Goal: Contribute content: Add original content to the website for others to see

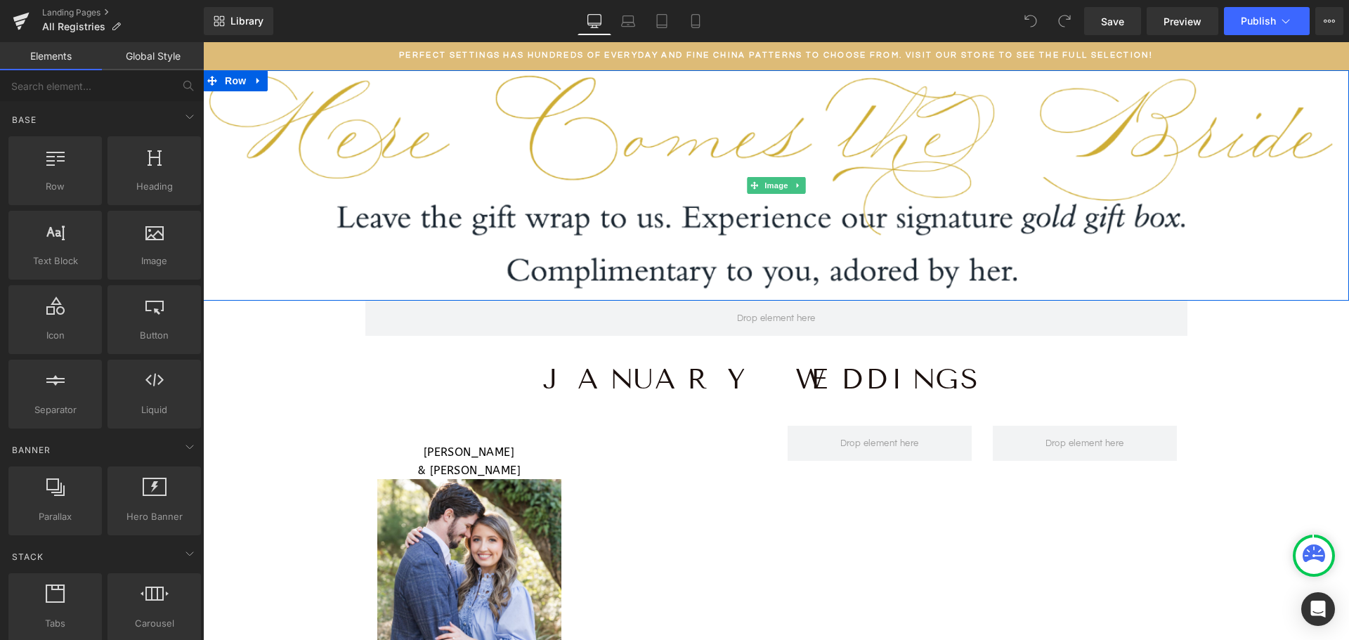
scroll to position [351, 0]
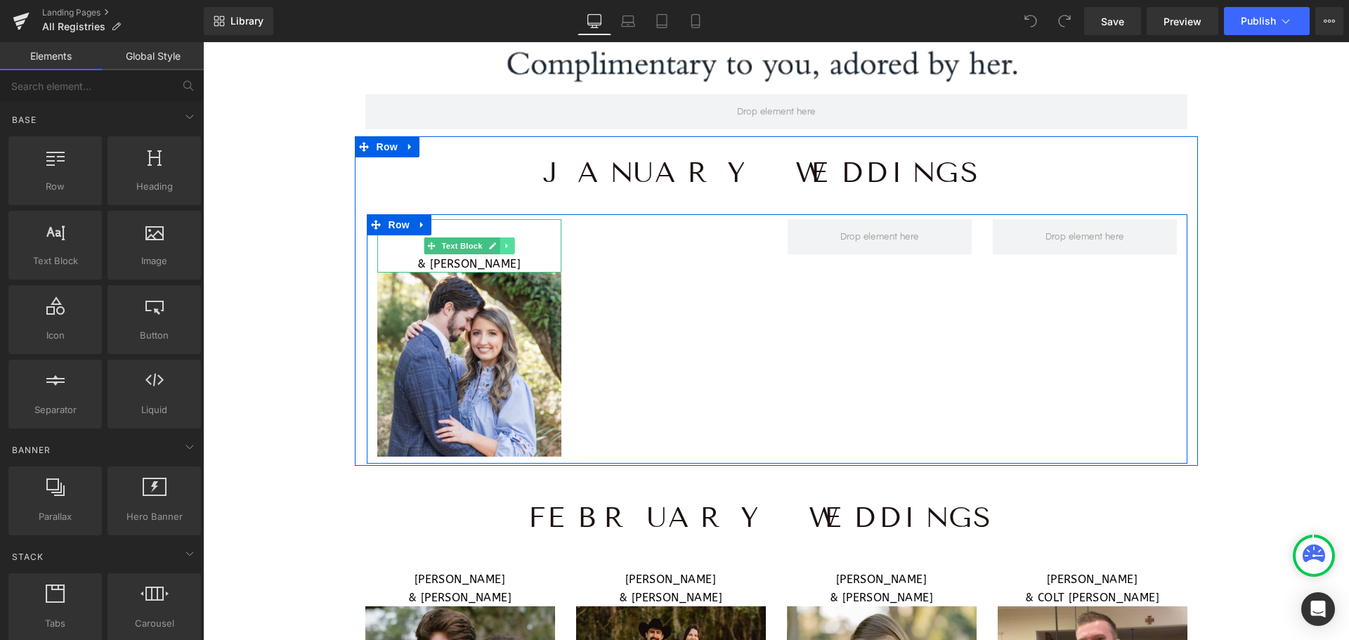
click at [503, 247] on icon at bounding box center [507, 246] width 8 height 8
click at [495, 247] on icon at bounding box center [499, 246] width 8 height 8
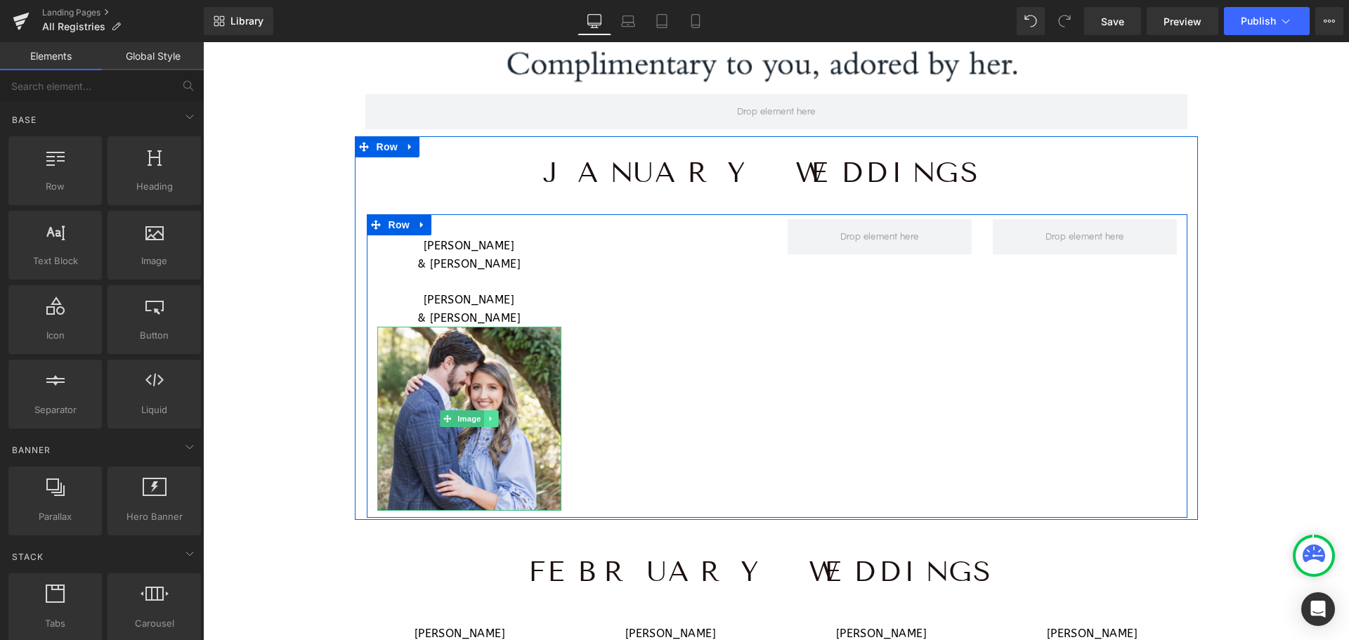
click at [487, 422] on icon at bounding box center [491, 419] width 8 height 8
click at [480, 417] on icon at bounding box center [484, 419] width 8 height 8
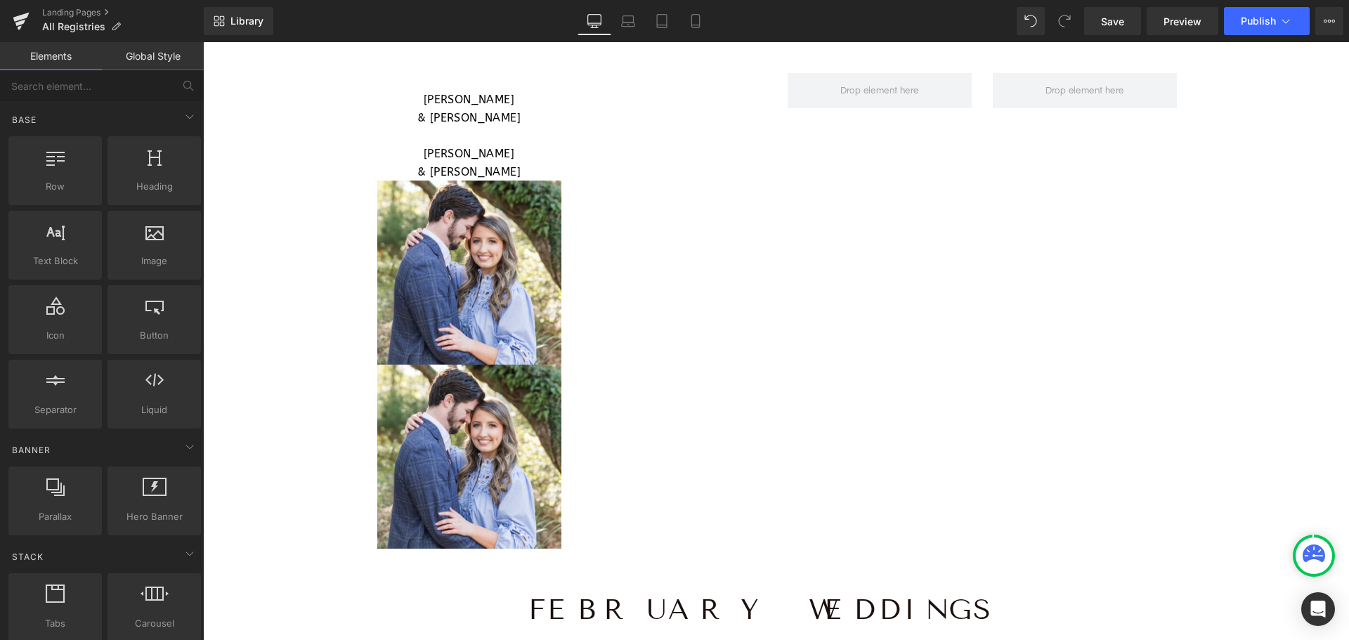
scroll to position [483, 0]
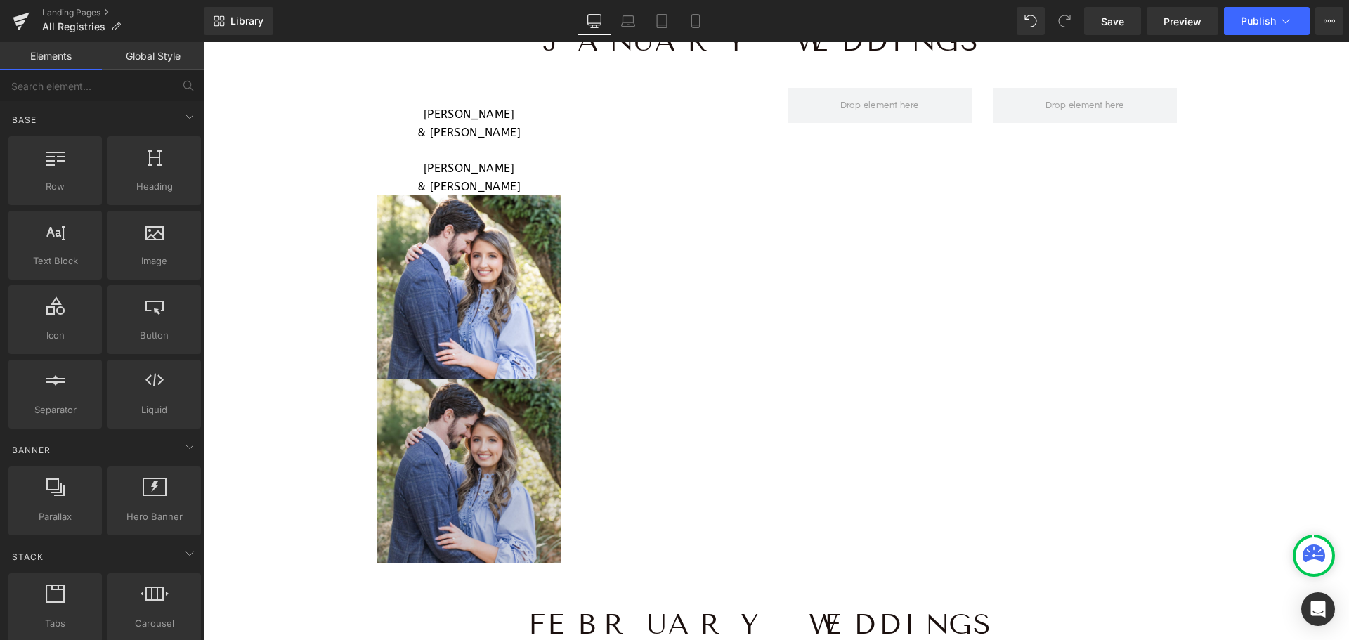
click at [505, 463] on img at bounding box center [469, 472] width 184 height 184
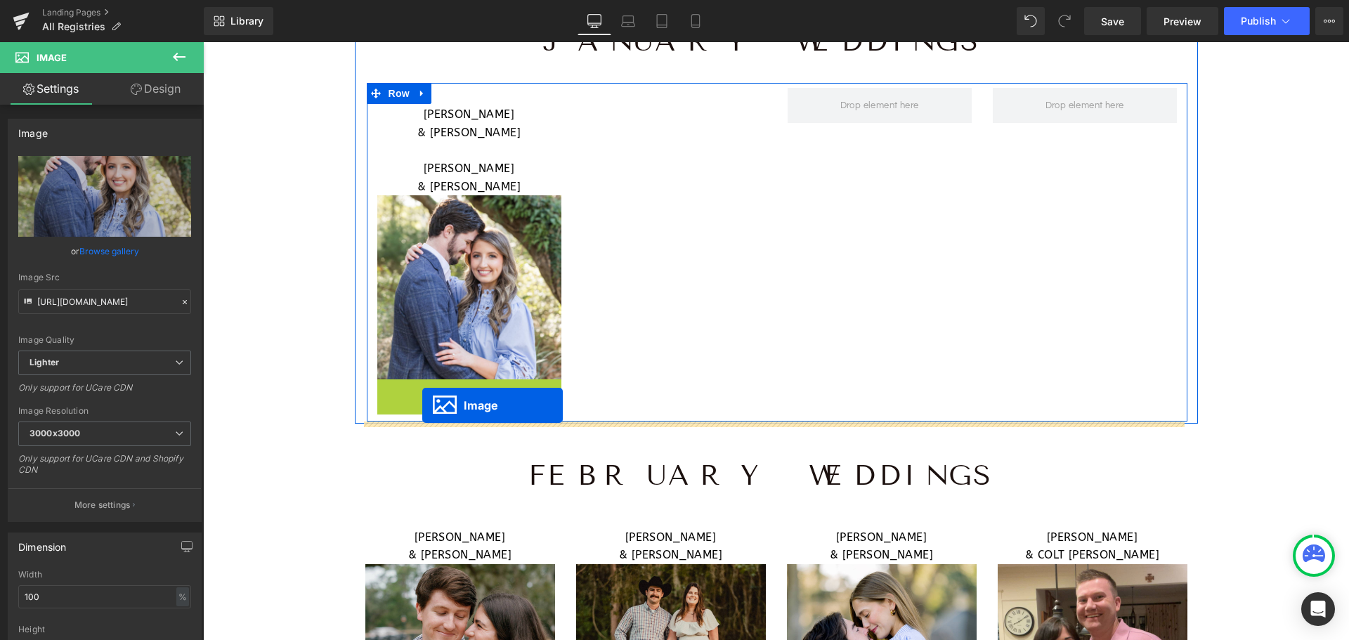
drag, startPoint x: 442, startPoint y: 471, endPoint x: 422, endPoint y: 406, distance: 68.3
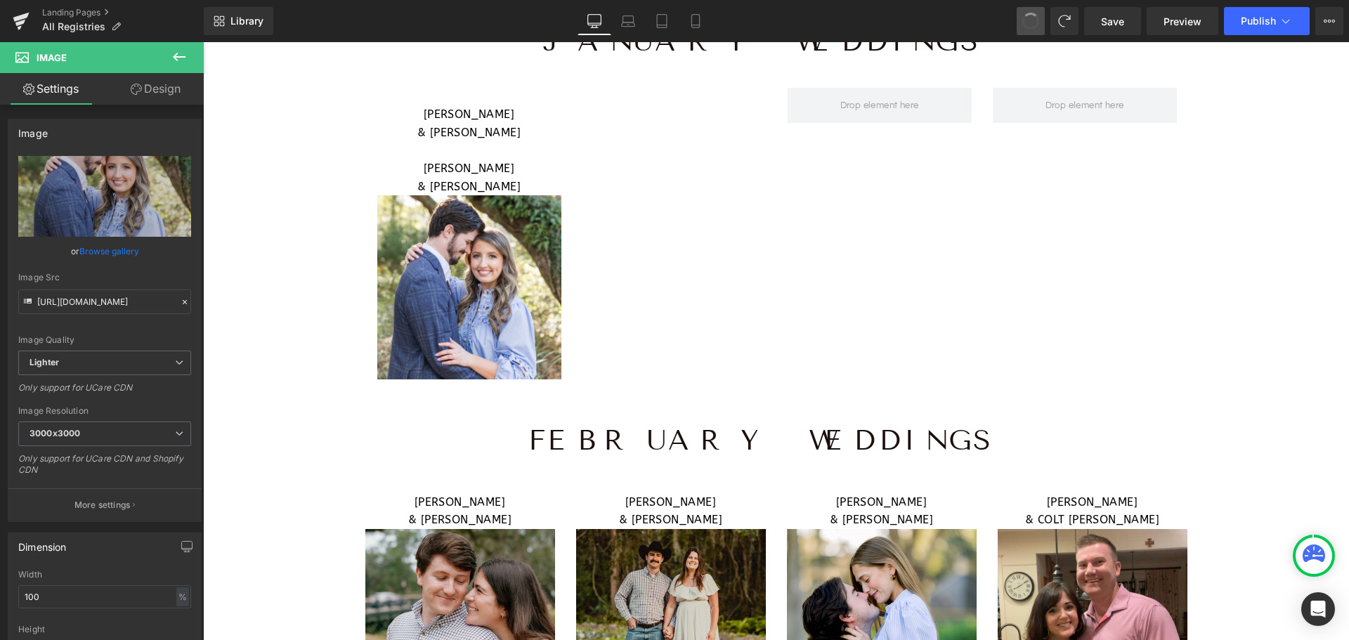
drag, startPoint x: 1026, startPoint y: 20, endPoint x: 786, endPoint y: 3, distance: 241.0
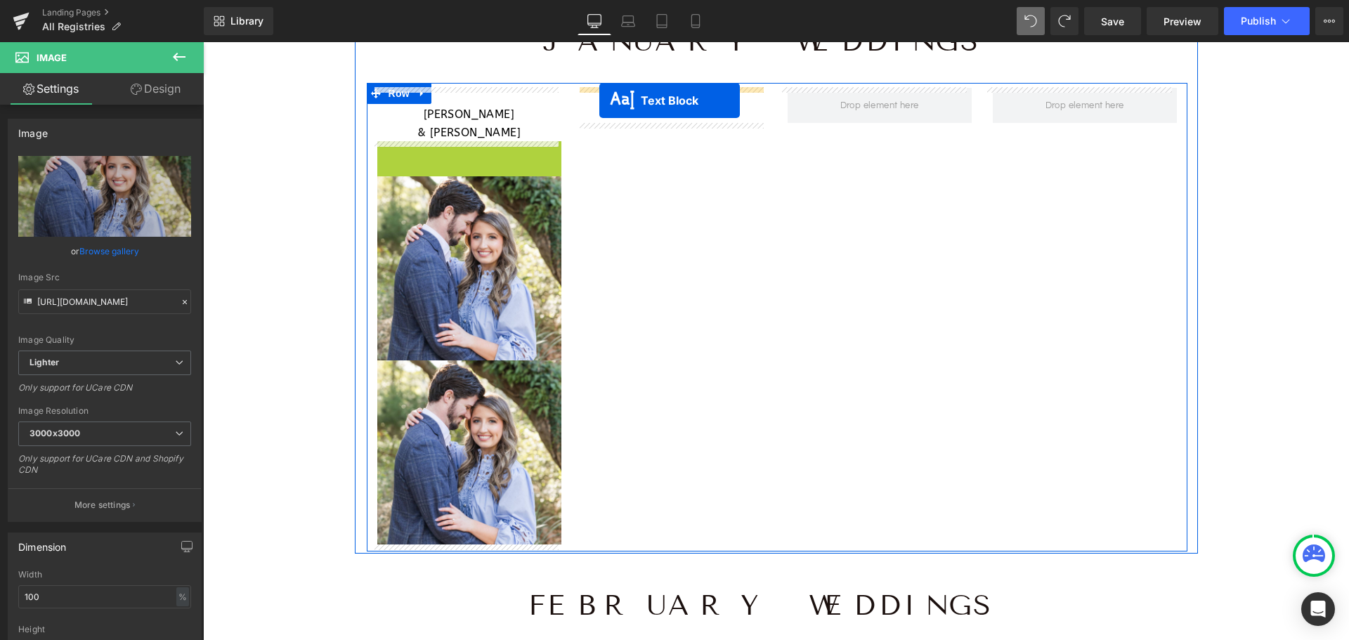
drag, startPoint x: 422, startPoint y: 172, endPoint x: 600, endPoint y: 101, distance: 191.1
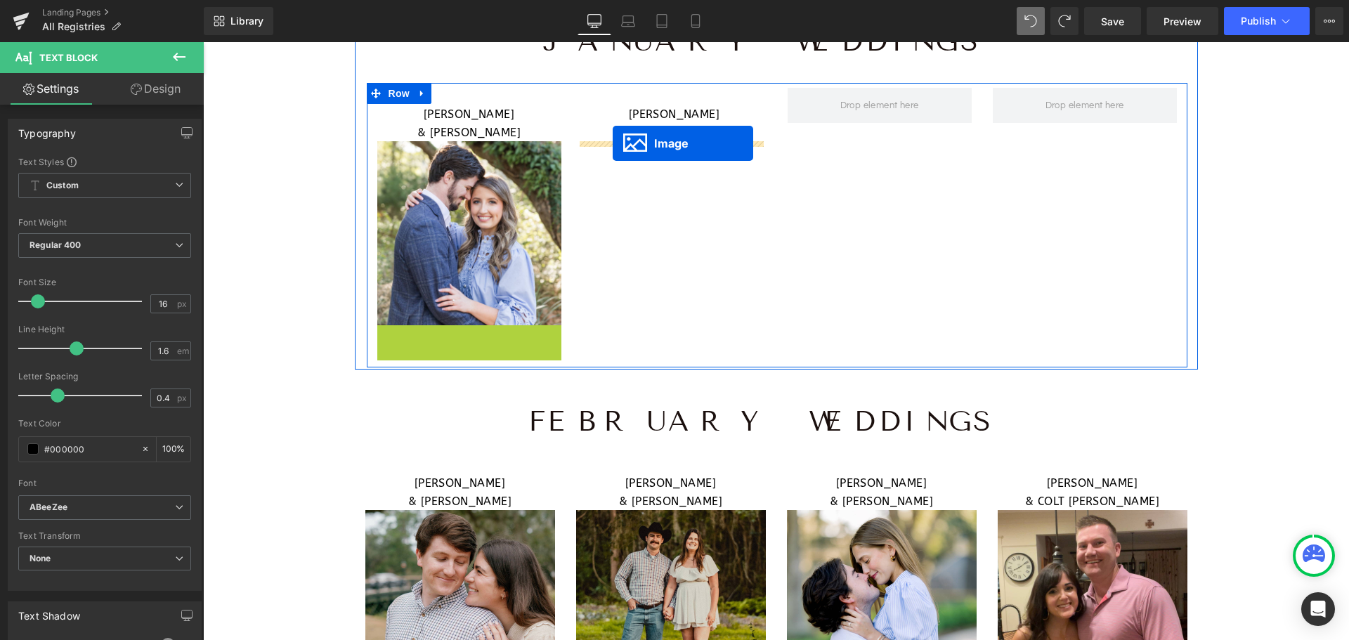
drag, startPoint x: 441, startPoint y: 411, endPoint x: 613, endPoint y: 143, distance: 318.4
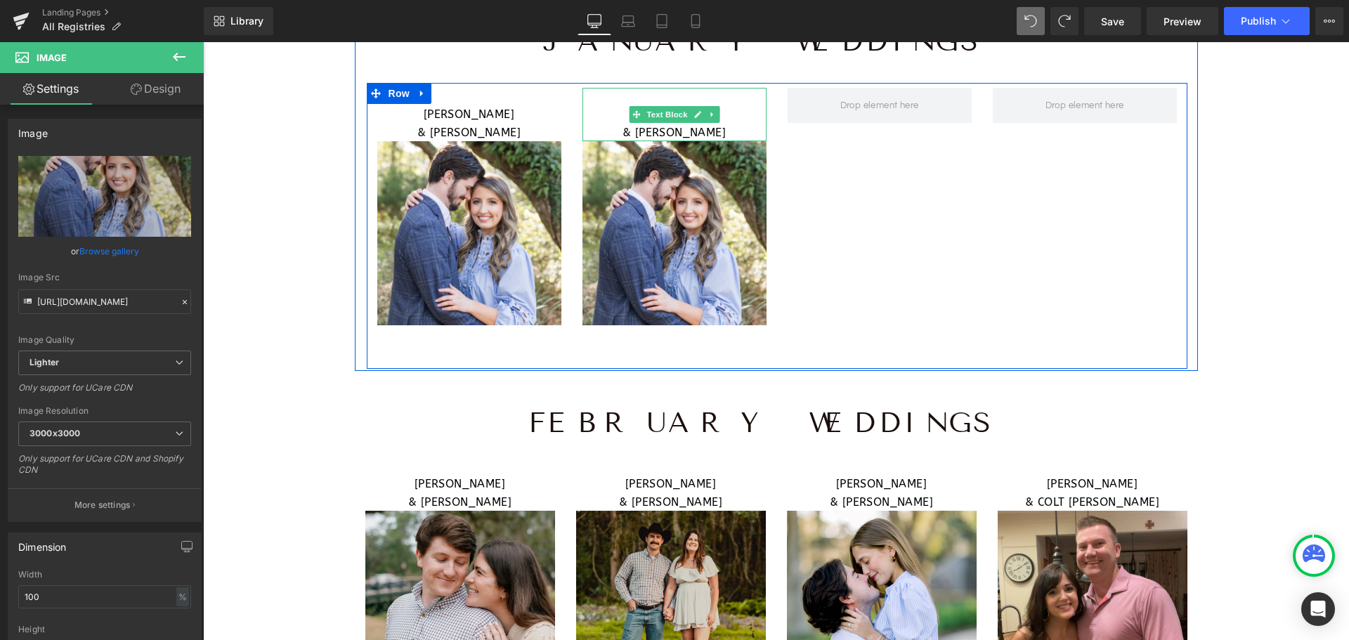
drag, startPoint x: 736, startPoint y: 126, endPoint x: 740, endPoint y: 108, distance: 18.1
click at [736, 125] on p "& [PERSON_NAME]" at bounding box center [675, 133] width 184 height 18
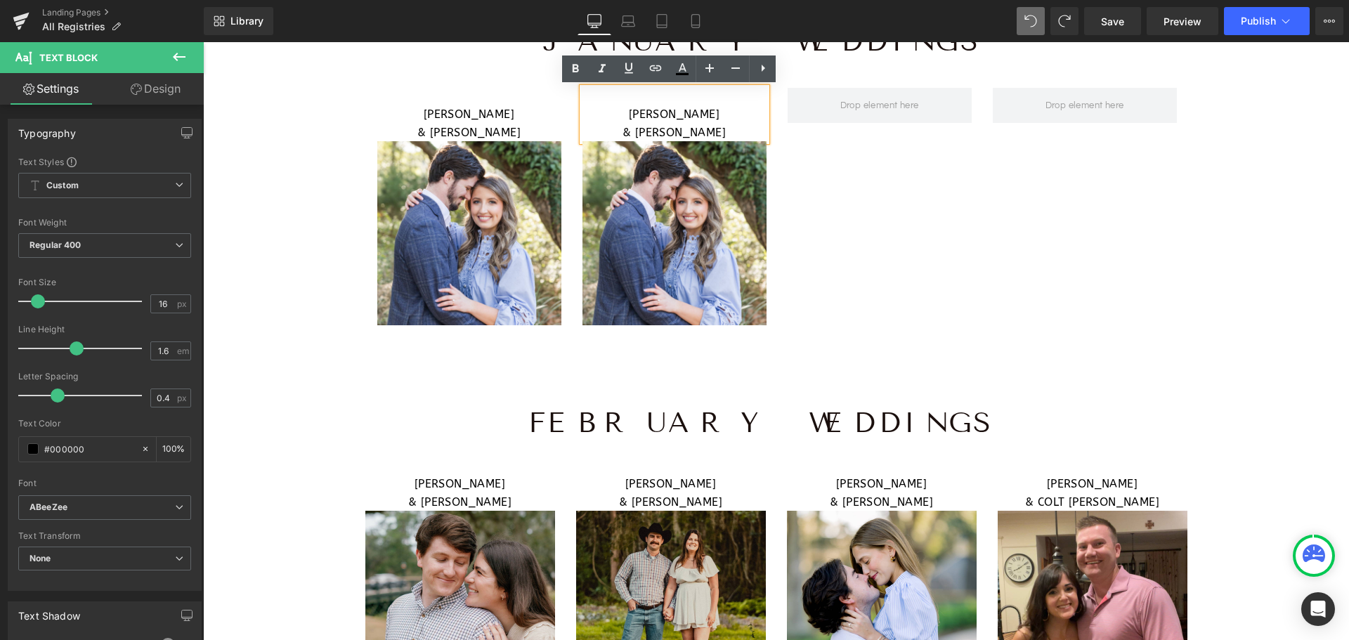
drag, startPoint x: 740, startPoint y: 108, endPoint x: 584, endPoint y: 103, distance: 156.1
click at [583, 108] on p "[PERSON_NAME]" at bounding box center [675, 114] width 184 height 18
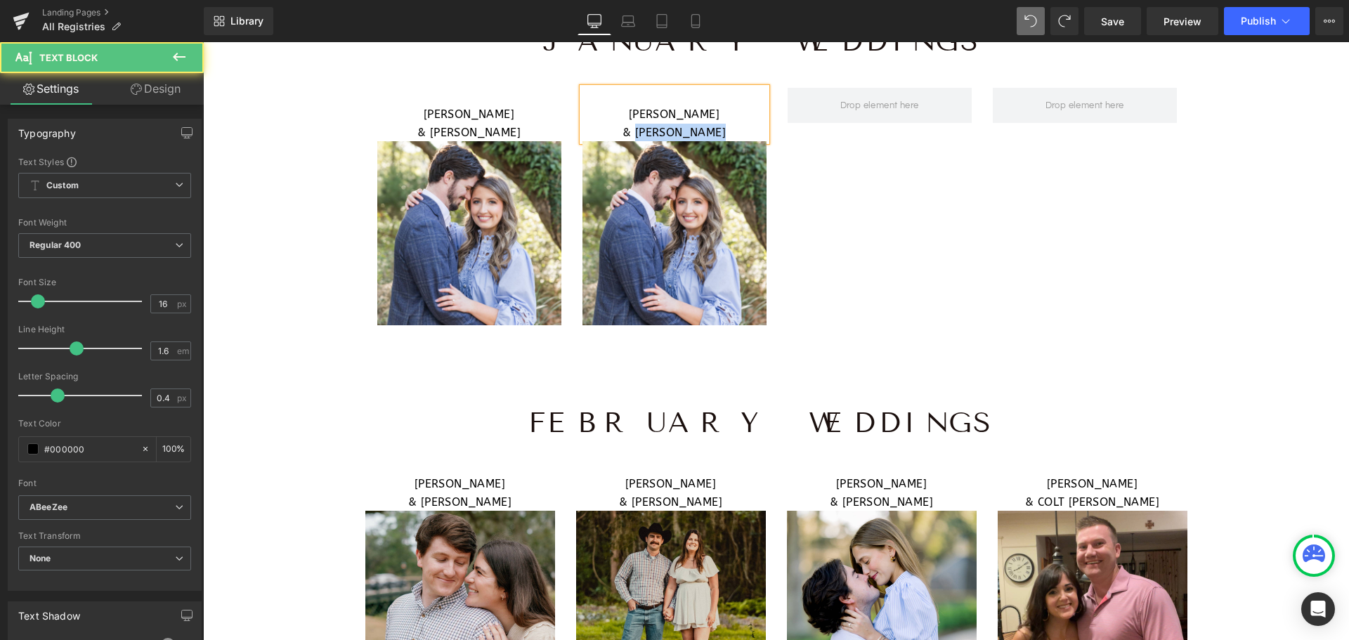
drag, startPoint x: 739, startPoint y: 134, endPoint x: 630, endPoint y: 138, distance: 109.0
click at [630, 138] on p "& [PERSON_NAME]" at bounding box center [675, 133] width 184 height 18
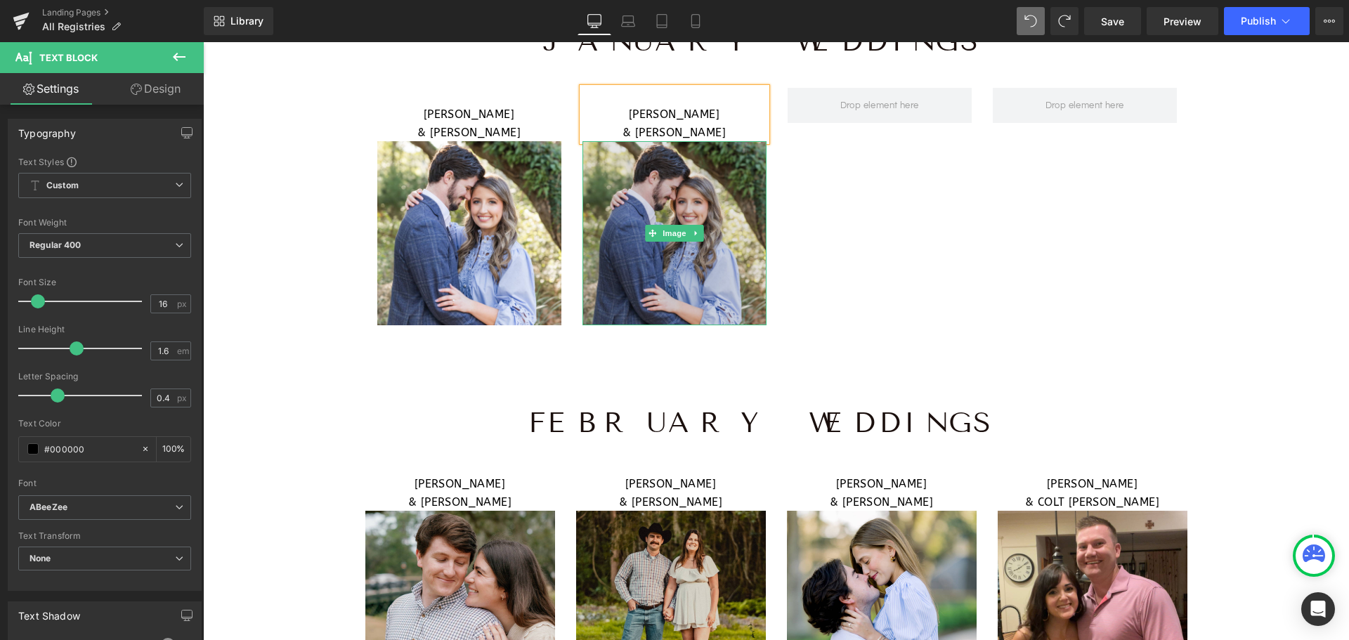
click at [665, 178] on img at bounding box center [675, 233] width 184 height 184
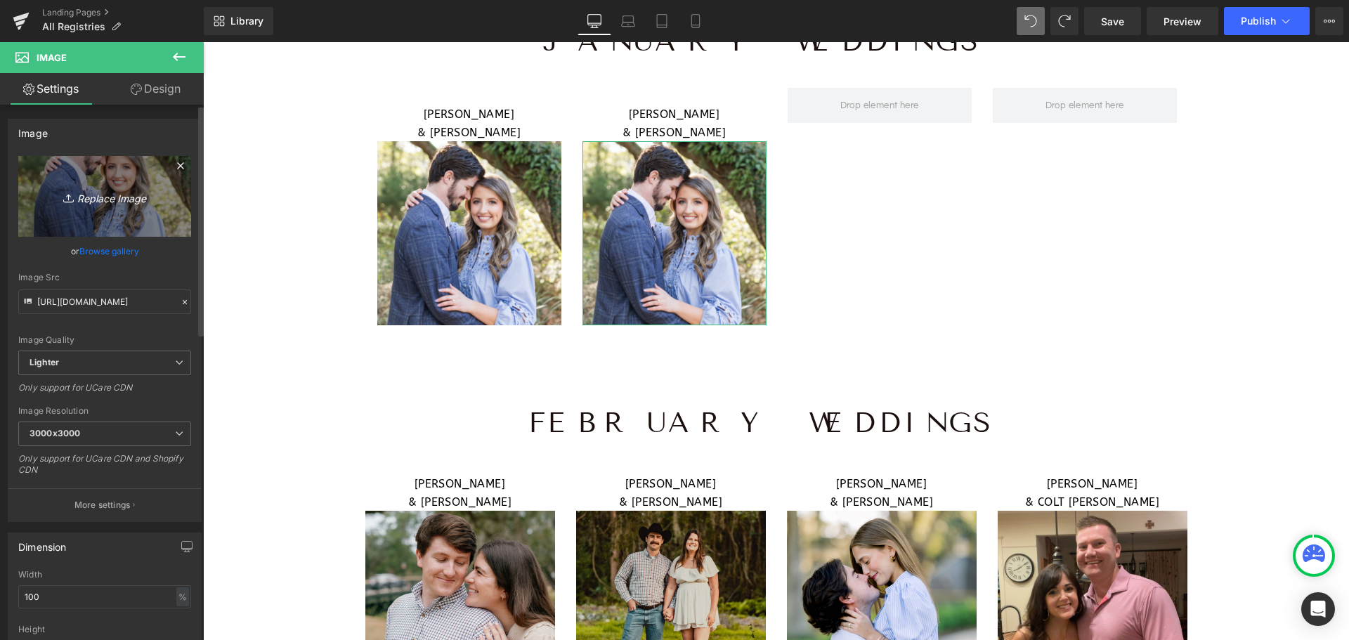
click at [162, 212] on link "Replace Image" at bounding box center [104, 196] width 173 height 81
type input "C:\fakepath\WEB RESIZE - 2025-08-11T152036.364.png"
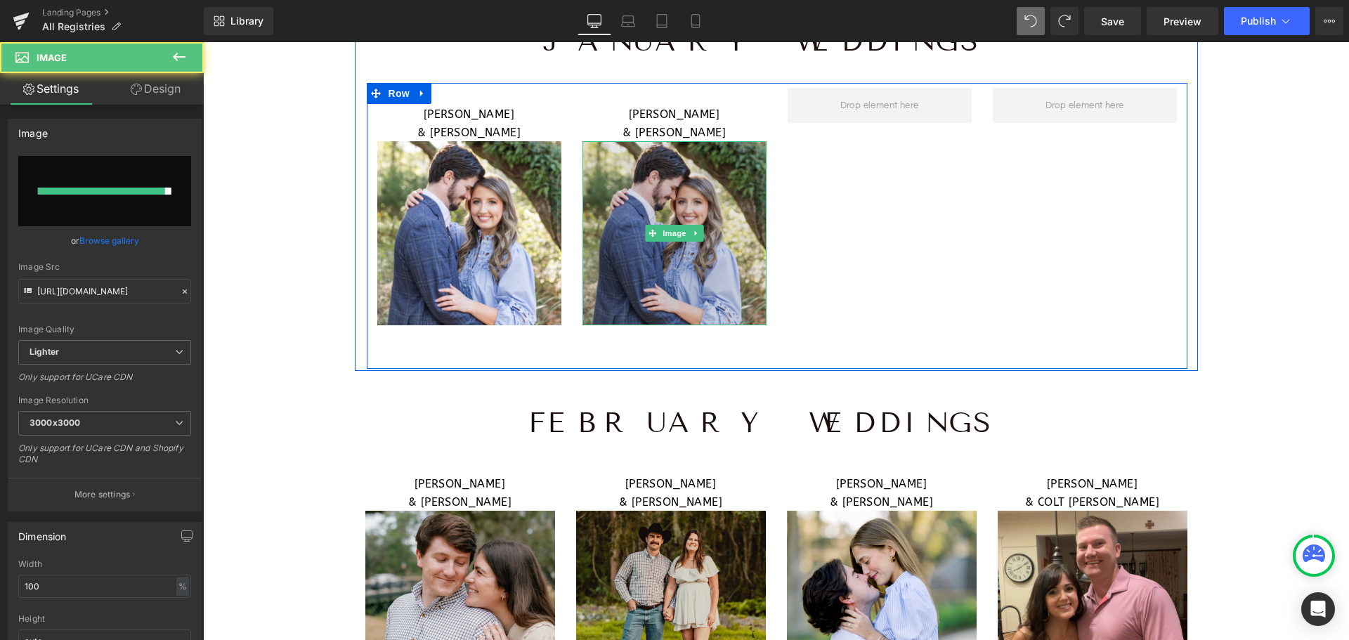
click at [710, 176] on img at bounding box center [675, 233] width 184 height 184
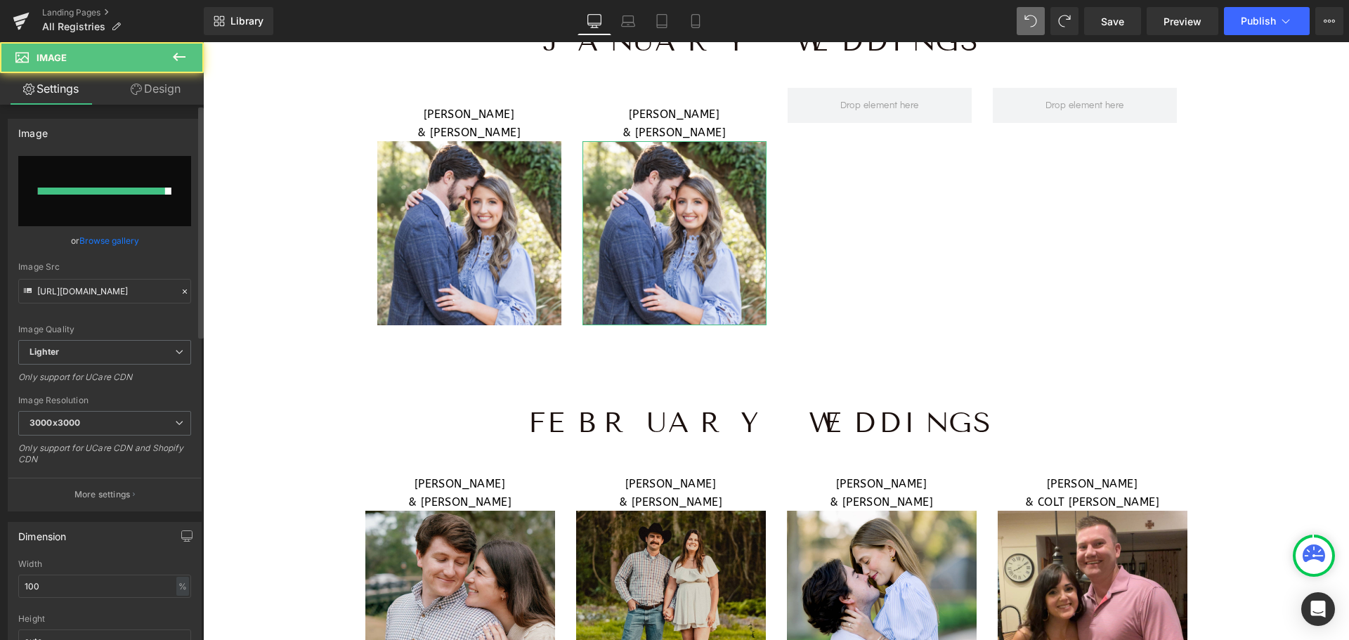
click at [183, 197] on input "file" at bounding box center [104, 191] width 173 height 70
click at [117, 235] on link "Browse gallery" at bounding box center [109, 240] width 60 height 25
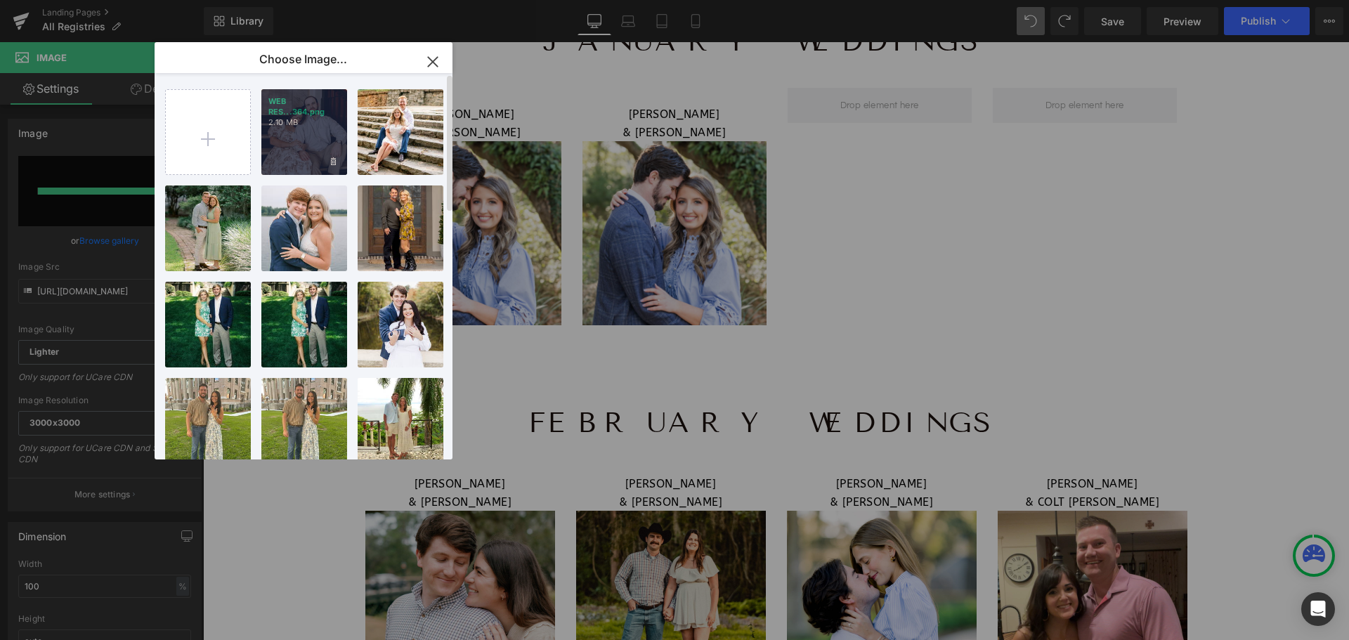
click at [316, 110] on p "WEB RES...364.png" at bounding box center [304, 106] width 72 height 21
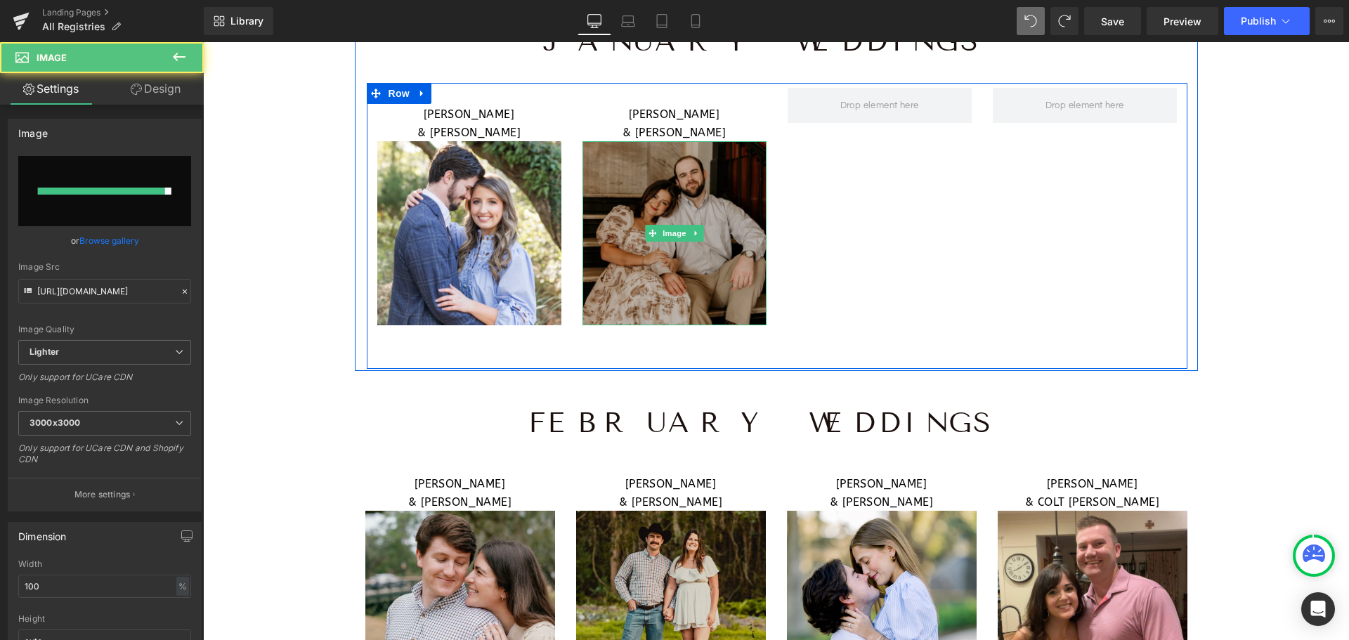
click at [735, 200] on img at bounding box center [675, 233] width 184 height 184
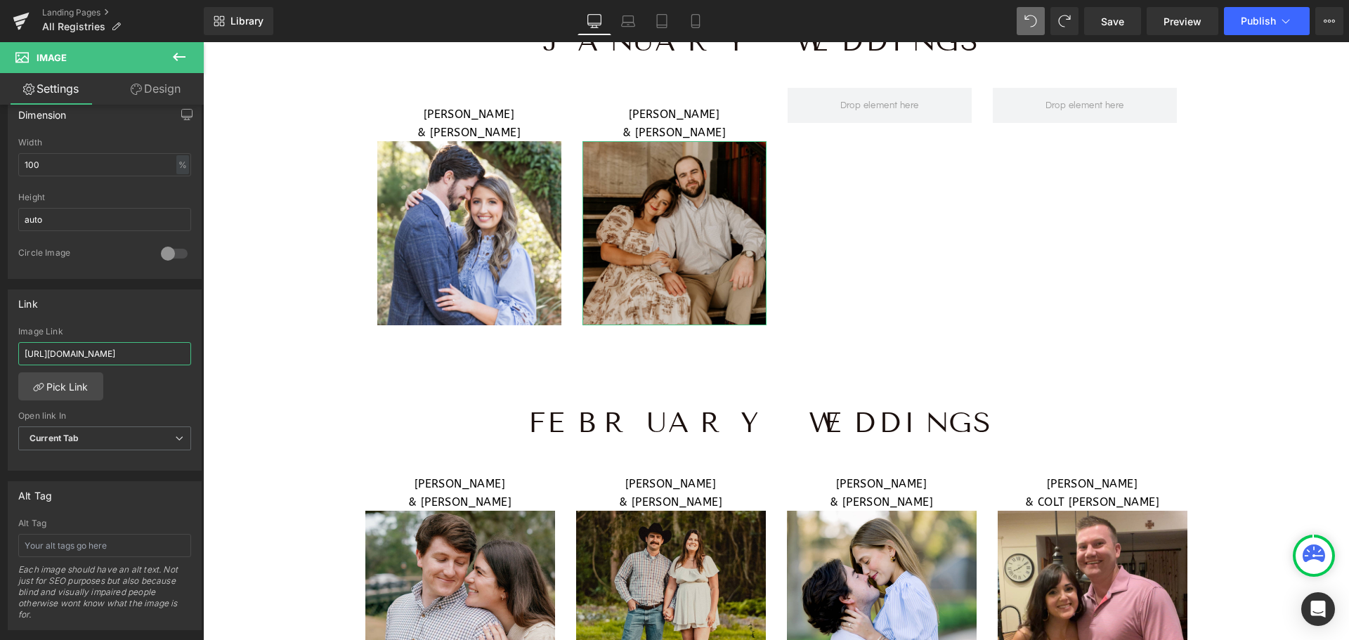
scroll to position [0, 534]
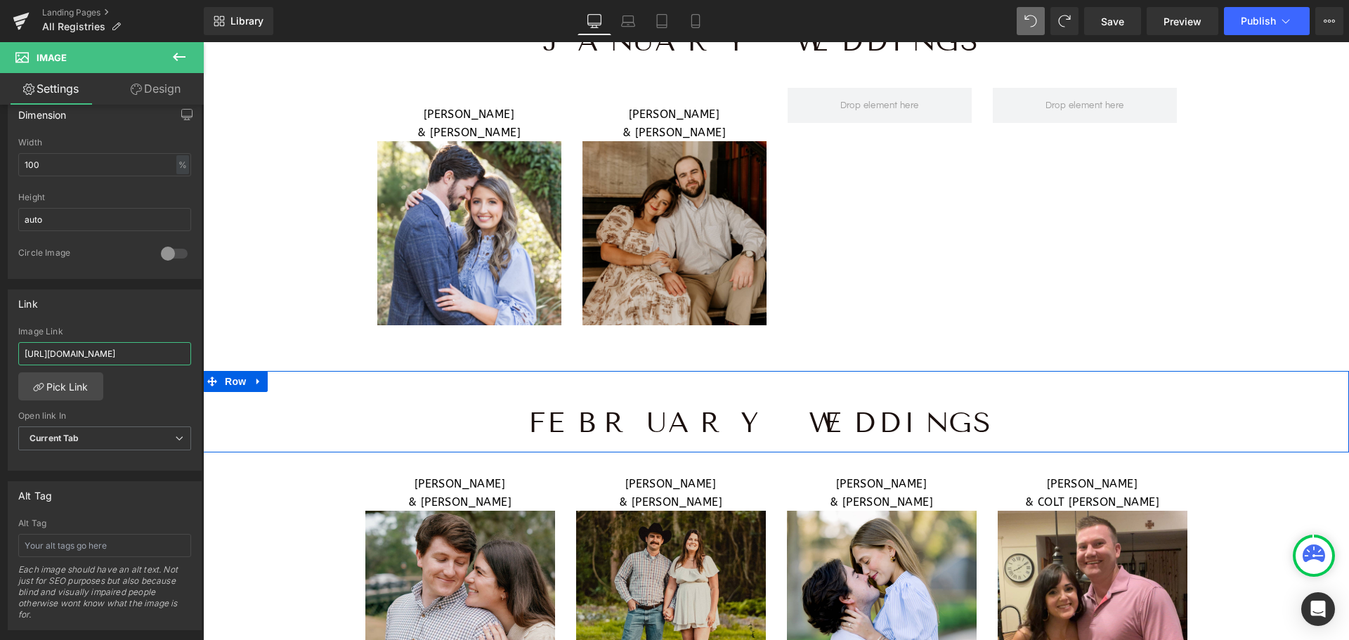
drag, startPoint x: 226, startPoint y: 396, endPoint x: 341, endPoint y: 382, distance: 116.1
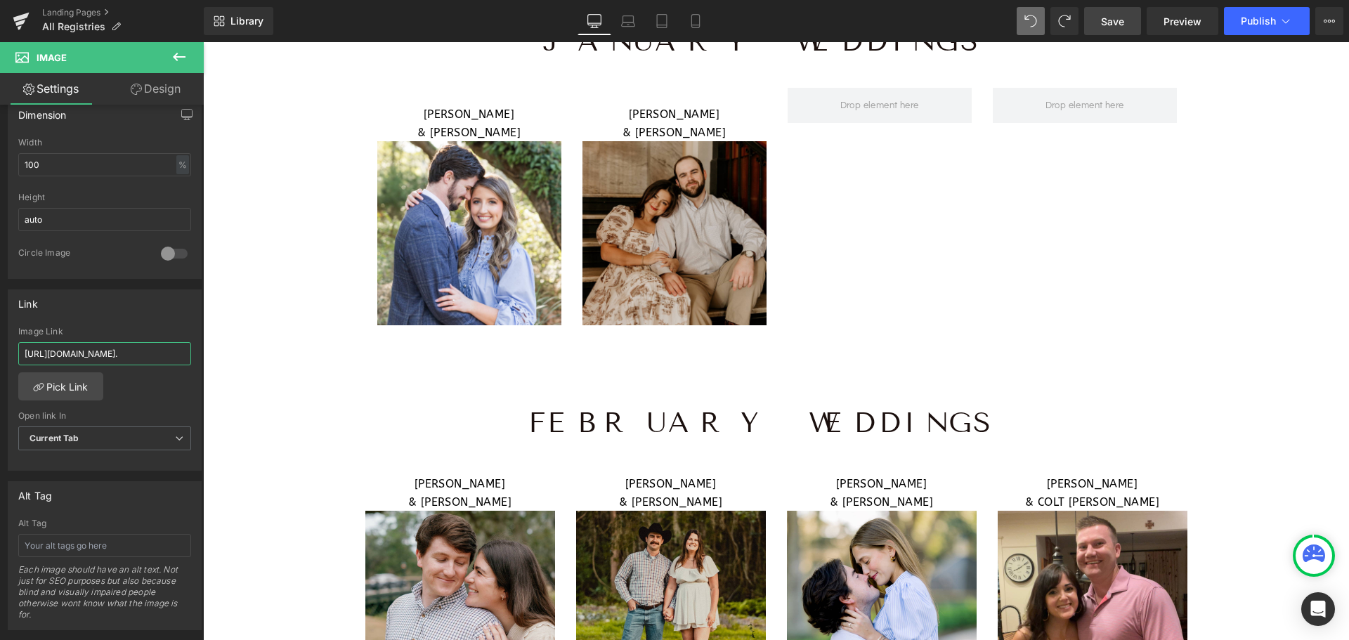
type input "[URL][DOMAIN_NAME]."
click at [1119, 14] on span "Save" at bounding box center [1112, 21] width 23 height 15
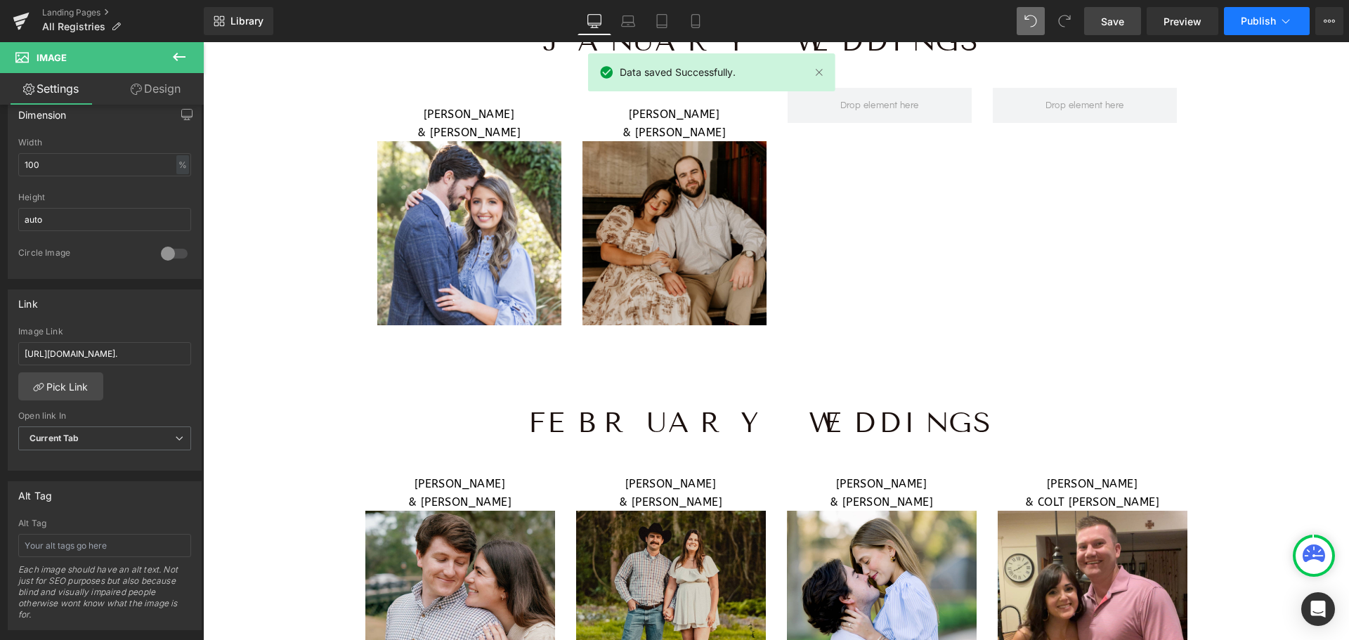
click at [1250, 21] on span "Publish" at bounding box center [1258, 20] width 35 height 11
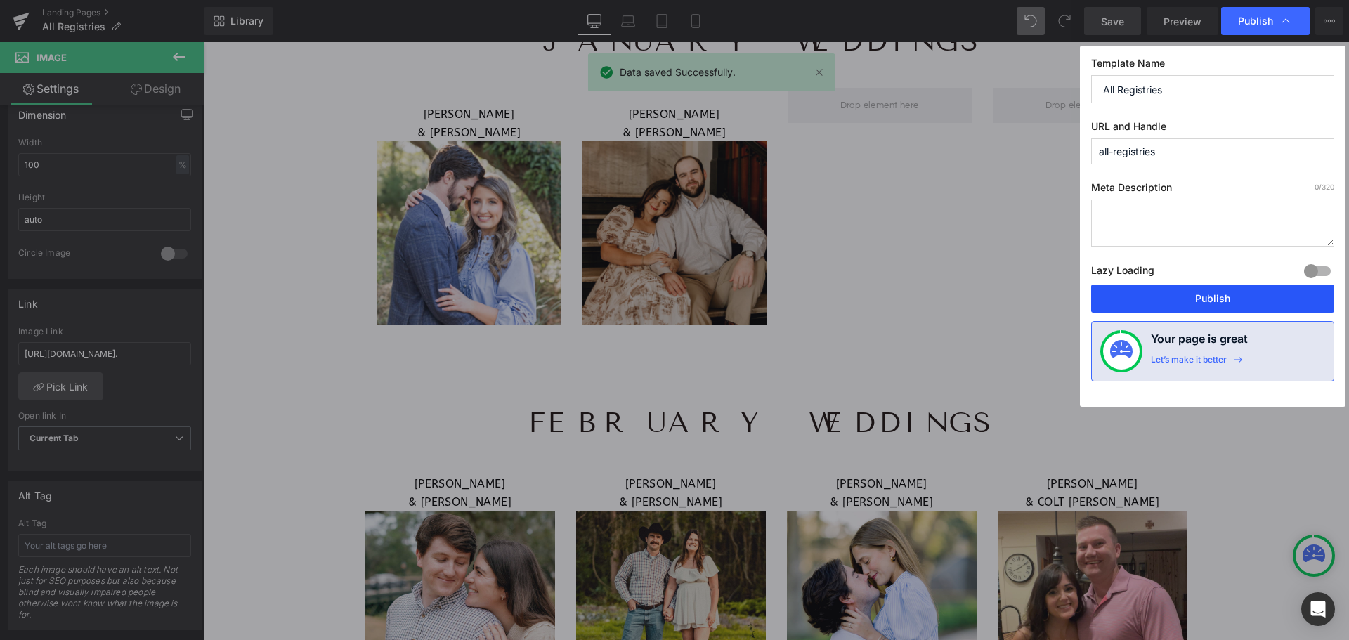
drag, startPoint x: 1226, startPoint y: 290, endPoint x: 1019, endPoint y: 246, distance: 211.3
click at [1226, 290] on button "Publish" at bounding box center [1212, 299] width 243 height 28
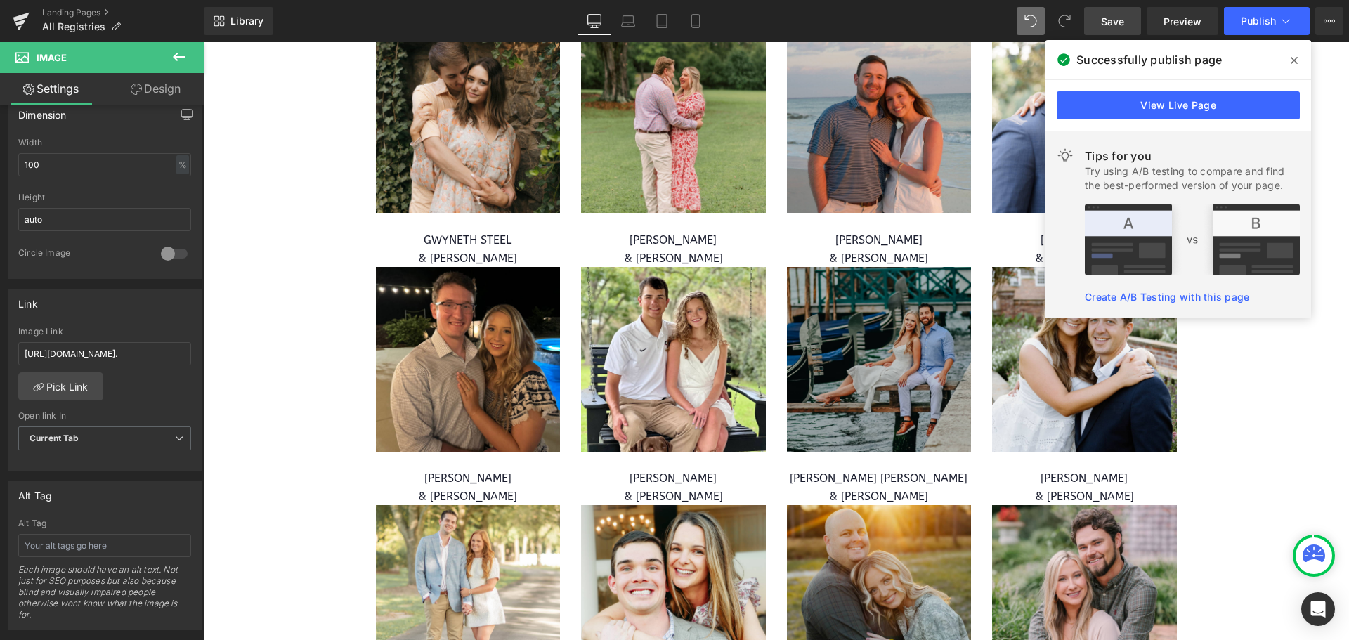
scroll to position [1396, 0]
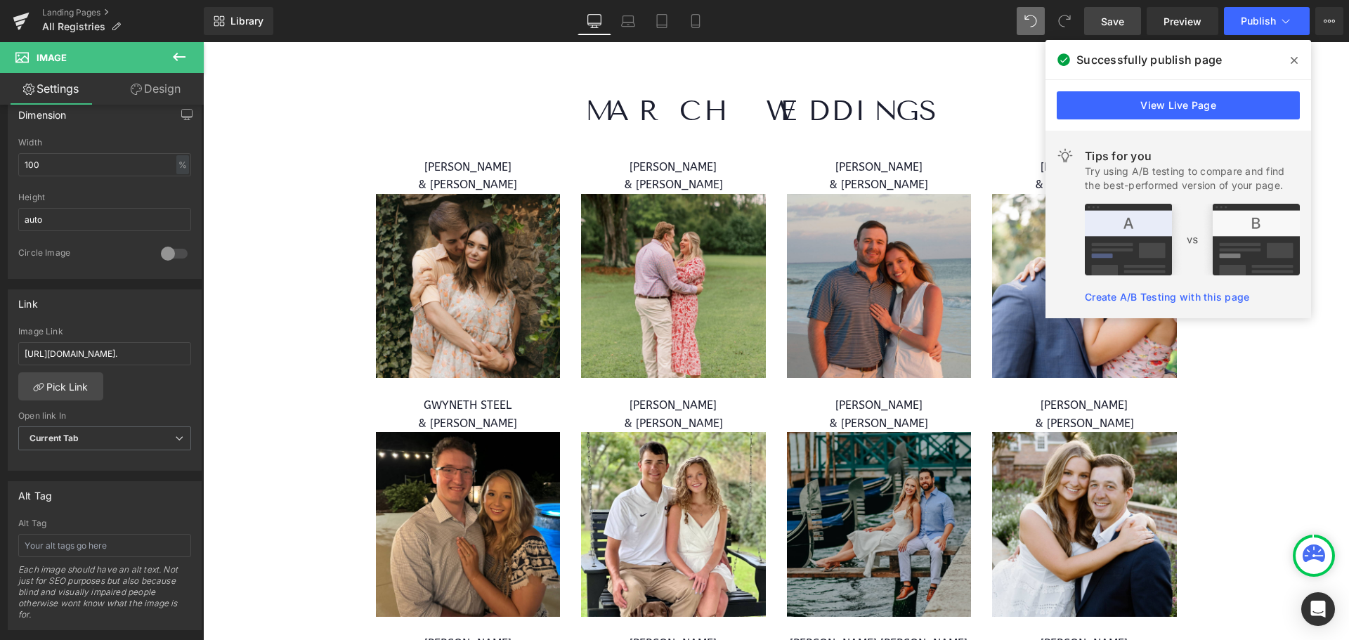
click at [1296, 60] on icon at bounding box center [1294, 60] width 7 height 11
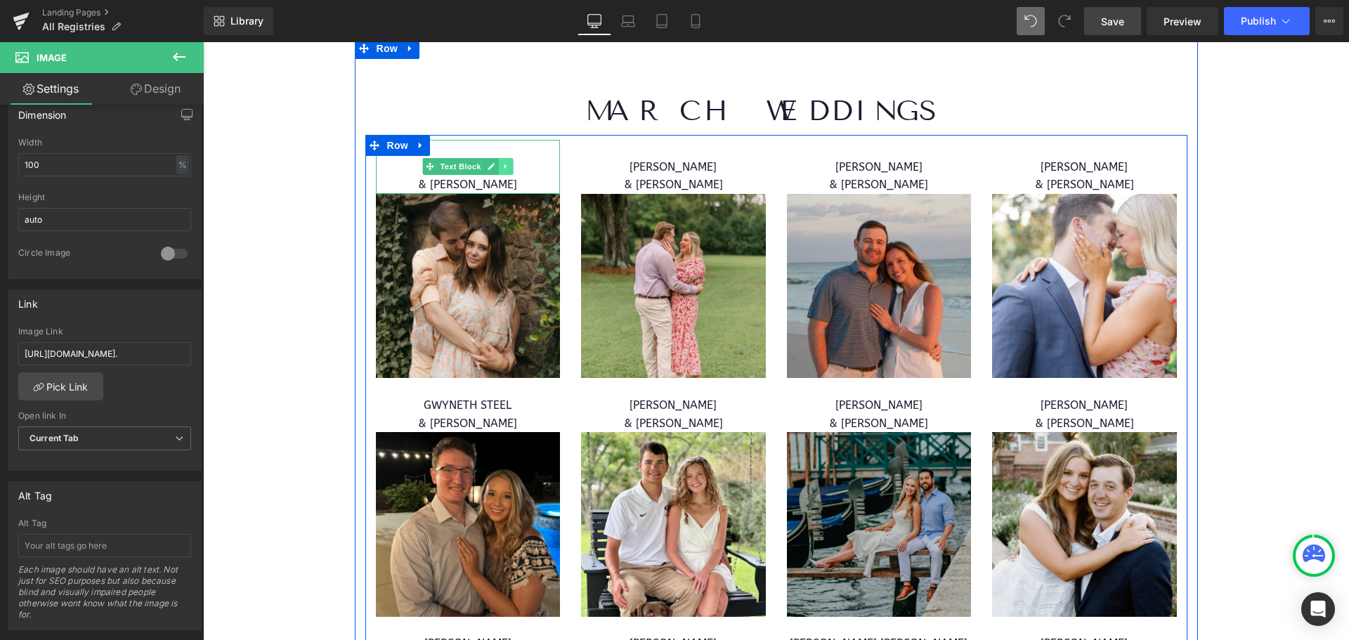
click at [505, 165] on link at bounding box center [505, 166] width 15 height 17
click at [495, 164] on icon at bounding box center [499, 167] width 8 height 8
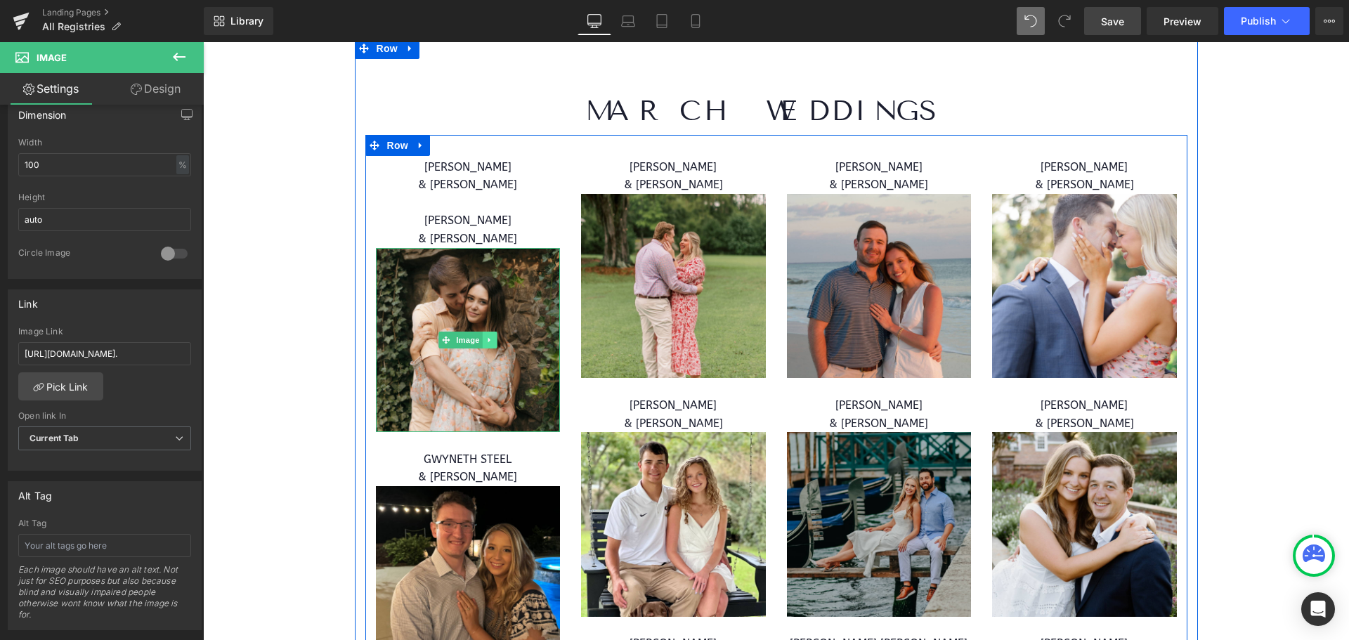
click at [484, 346] on link at bounding box center [490, 340] width 15 height 17
click at [479, 339] on icon at bounding box center [483, 340] width 8 height 8
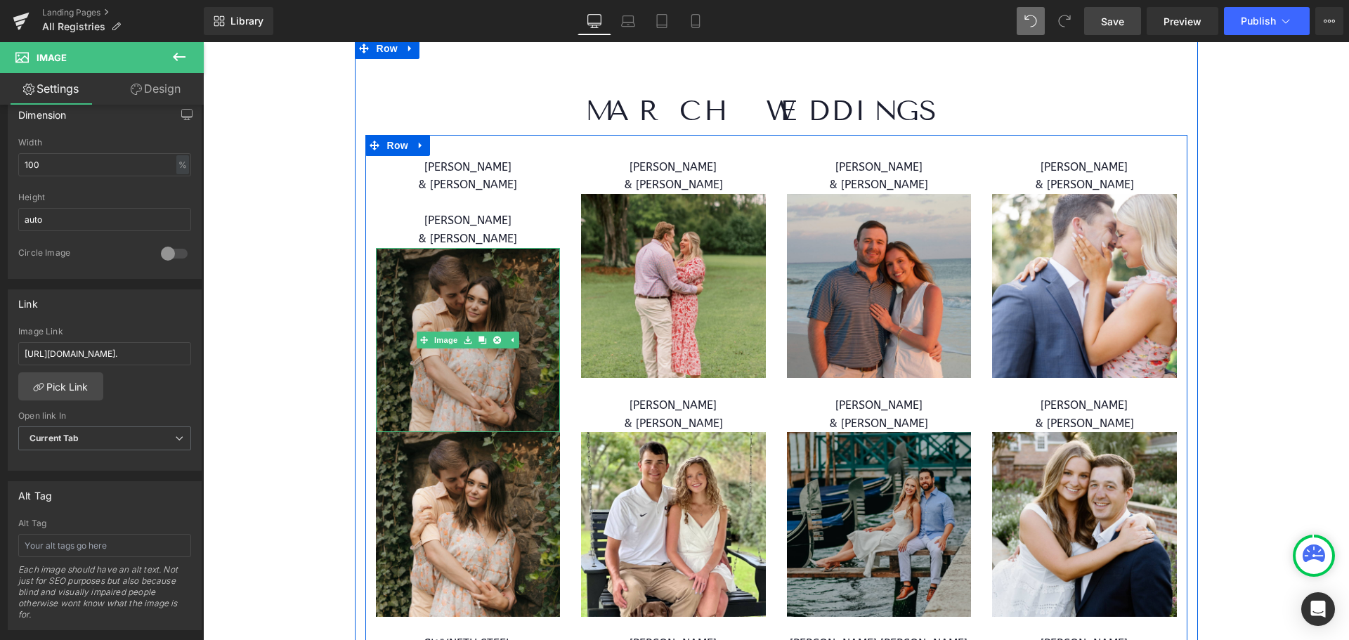
click at [467, 274] on img at bounding box center [468, 340] width 185 height 185
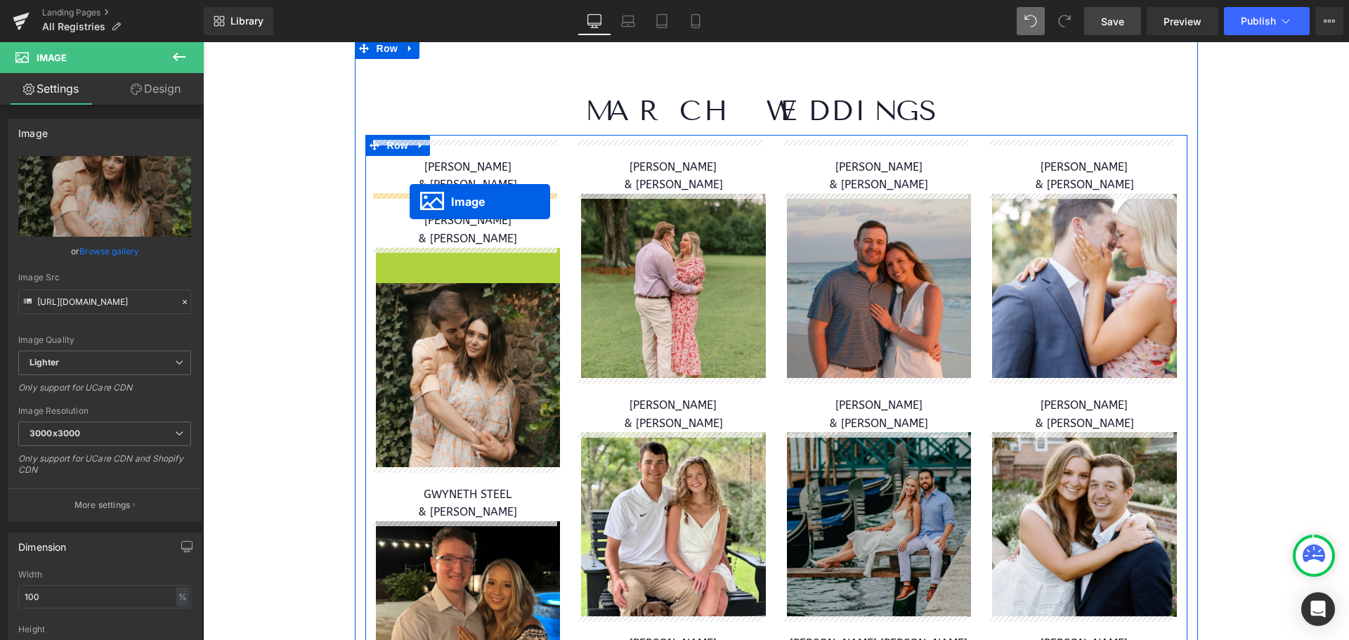
drag, startPoint x: 419, startPoint y: 337, endPoint x: 410, endPoint y: 202, distance: 136.0
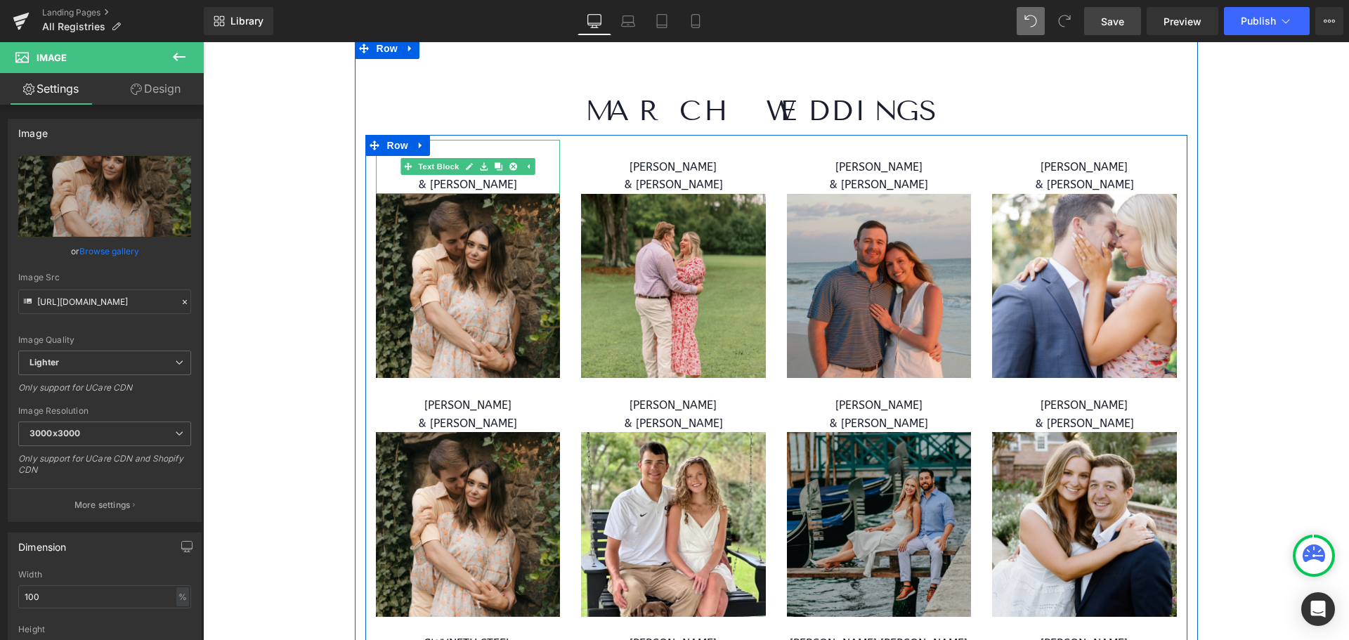
click at [533, 182] on p "& [PERSON_NAME]" at bounding box center [468, 185] width 185 height 18
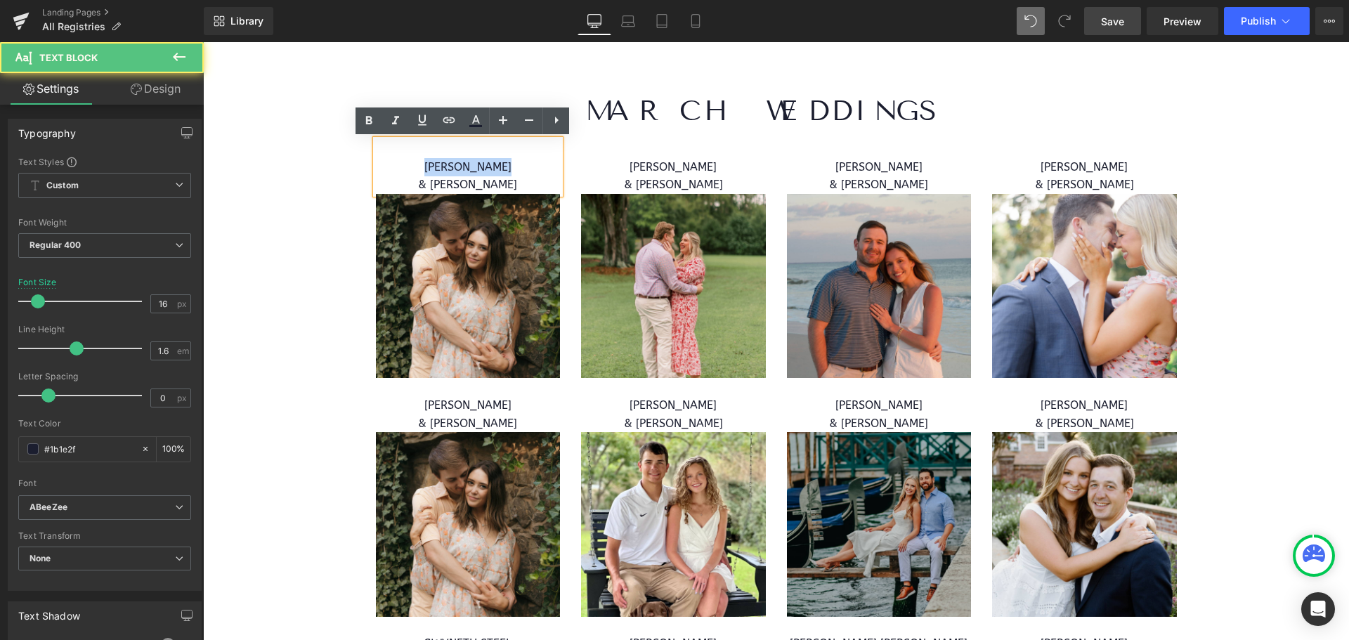
drag, startPoint x: 520, startPoint y: 167, endPoint x: 375, endPoint y: 158, distance: 145.7
click at [376, 161] on div "[PERSON_NAME] & [PERSON_NAME]" at bounding box center [468, 167] width 185 height 54
drag, startPoint x: 512, startPoint y: 171, endPoint x: 389, endPoint y: 170, distance: 123.0
click at [389, 170] on p "[PERSON_NAME]" at bounding box center [468, 167] width 185 height 18
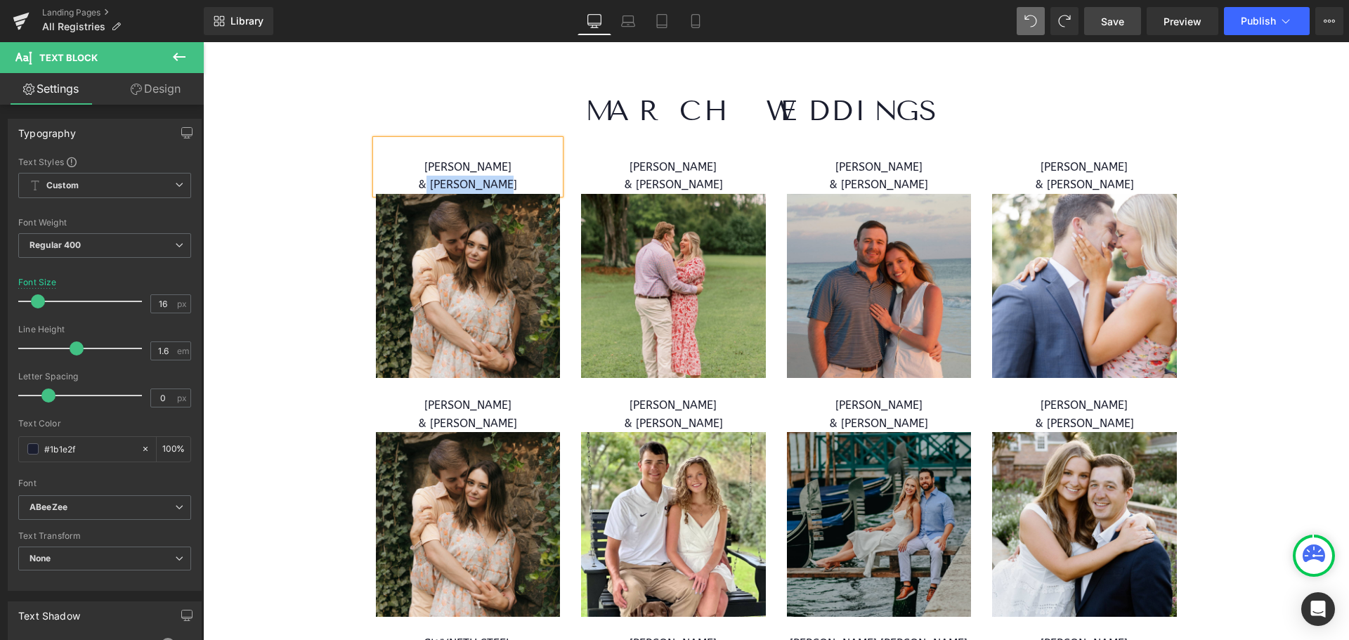
drag, startPoint x: 532, startPoint y: 186, endPoint x: 425, endPoint y: 183, distance: 107.6
click at [425, 183] on p "& [PERSON_NAME]" at bounding box center [468, 185] width 185 height 18
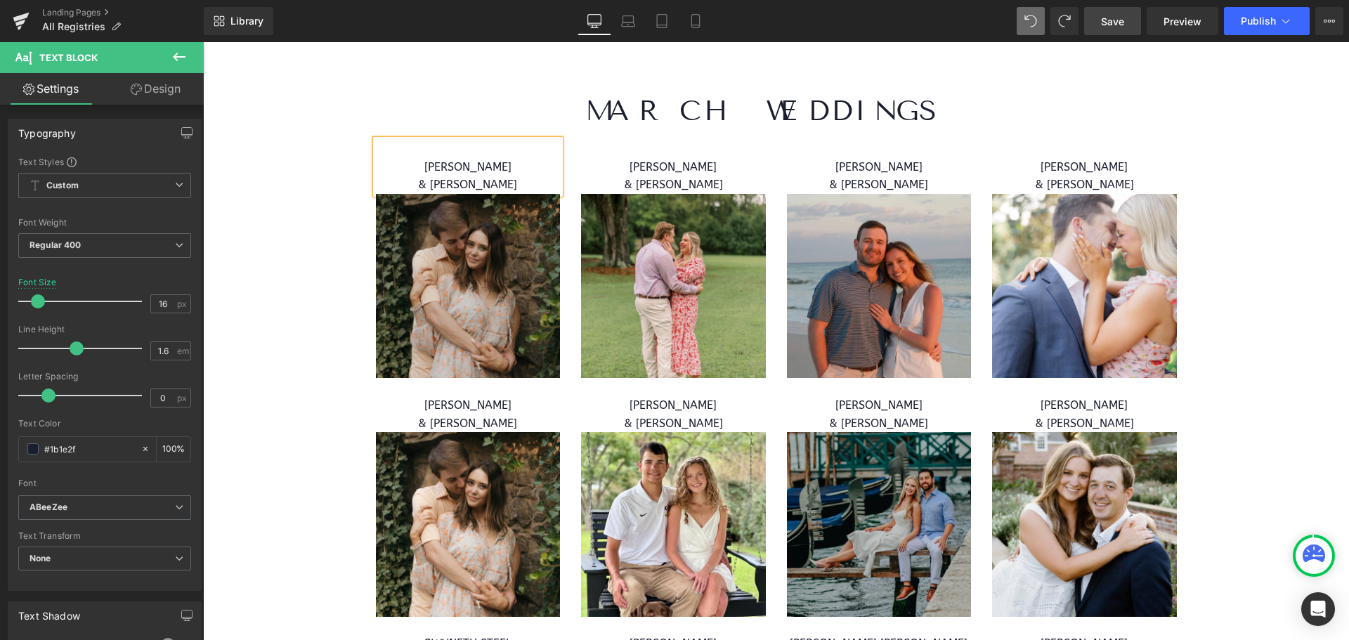
click at [507, 235] on img at bounding box center [468, 286] width 185 height 185
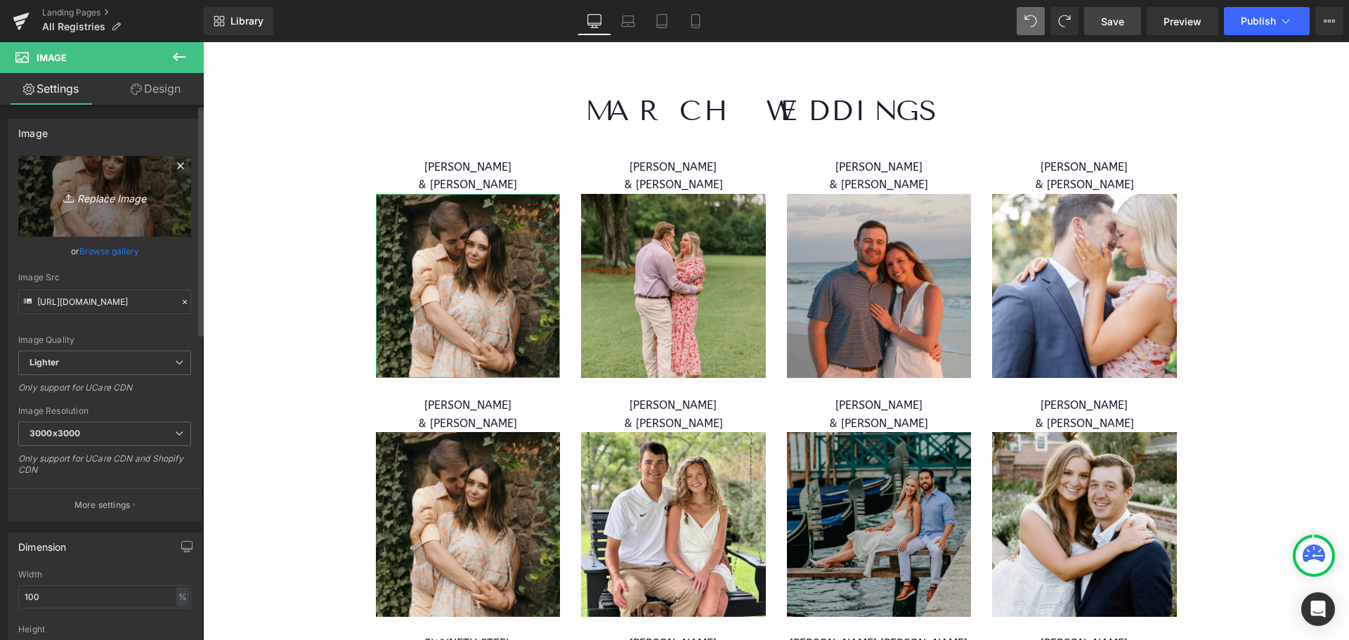
click at [84, 184] on link "Replace Image" at bounding box center [104, 196] width 173 height 81
type input "C:\fakepath\WEB RESIZE - 2025-08-11T152513.446.png"
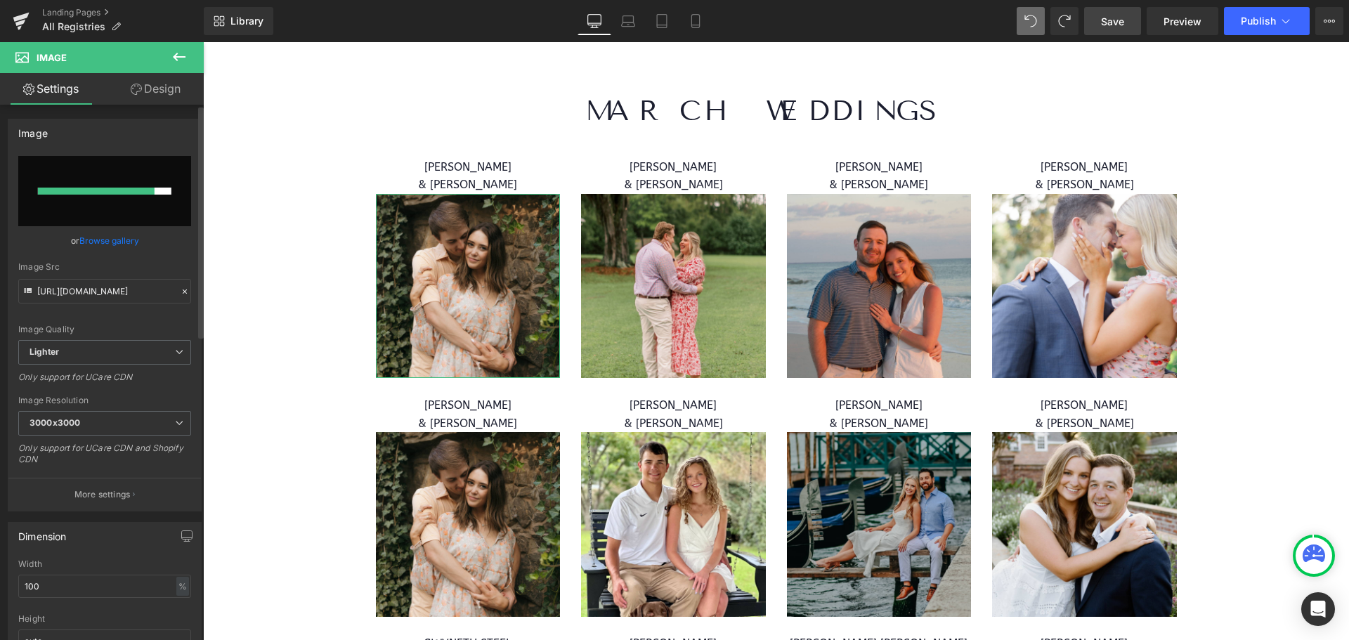
click at [102, 236] on link "Browse gallery" at bounding box center [109, 240] width 60 height 25
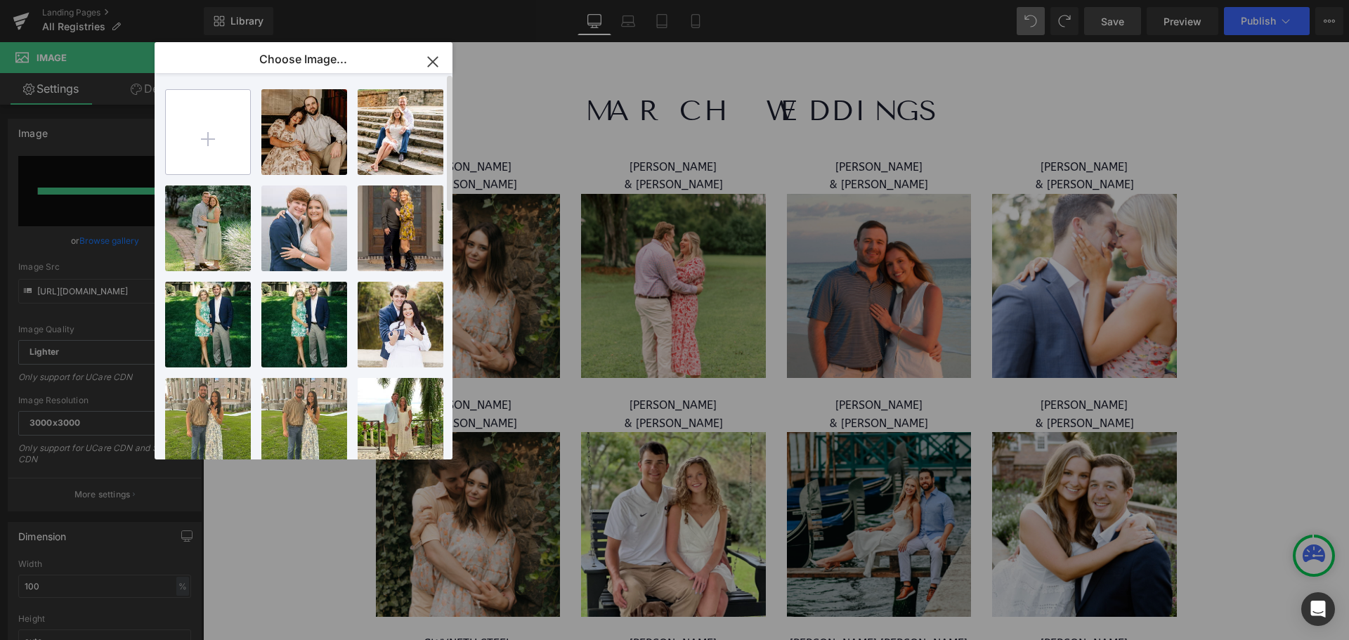
click at [216, 133] on input "file" at bounding box center [208, 132] width 84 height 84
type input "C:\fakepath\WEB RESIZE - 2025-08-11T152513.446.png"
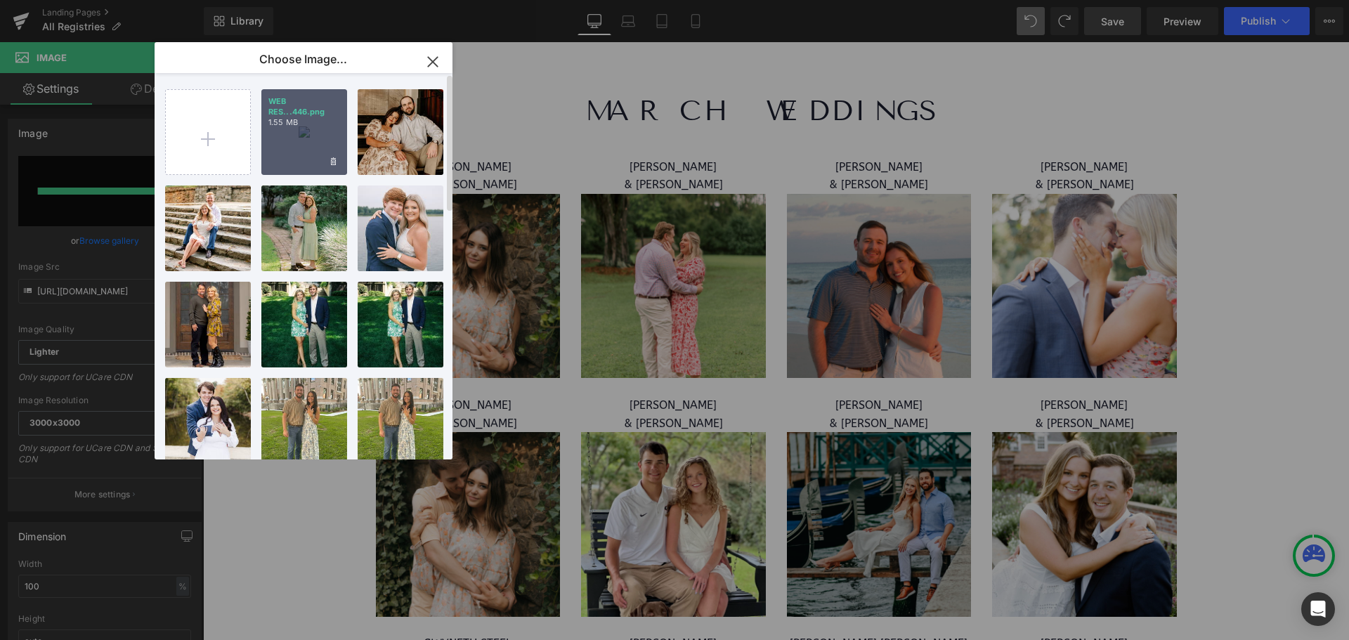
click at [308, 141] on div "WEB RES...446.png 1.55 MB" at bounding box center [304, 132] width 86 height 86
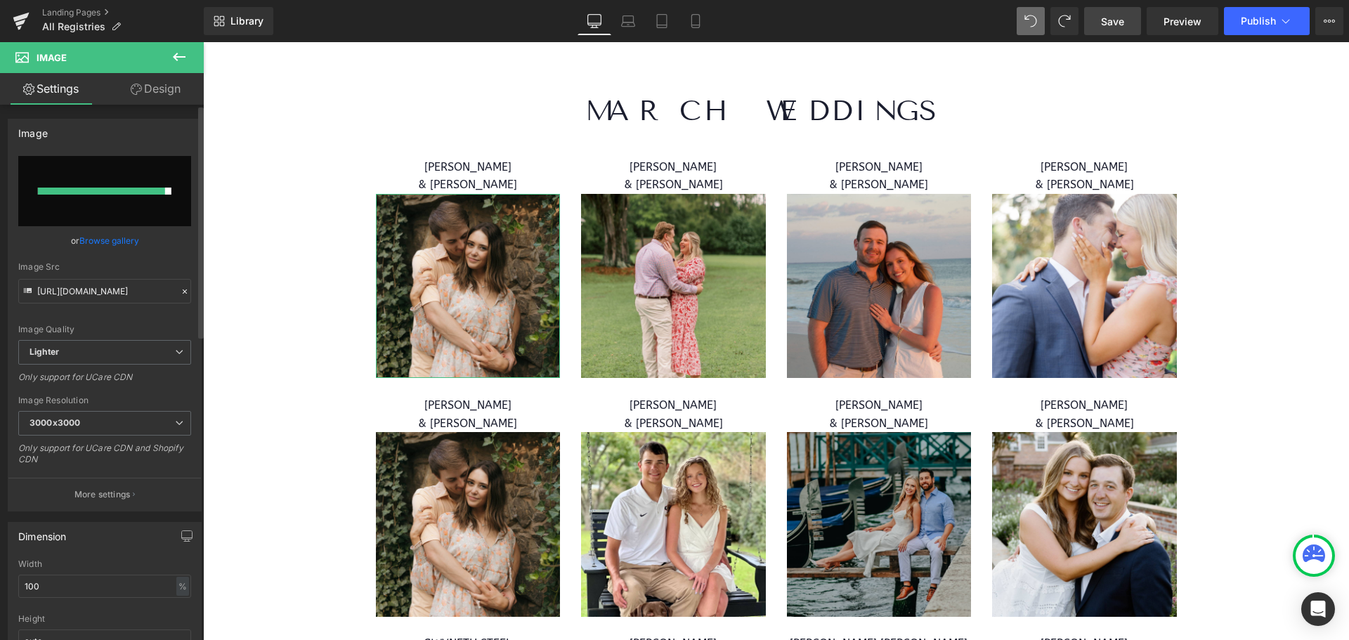
click at [114, 235] on link "Browse gallery" at bounding box center [109, 240] width 60 height 25
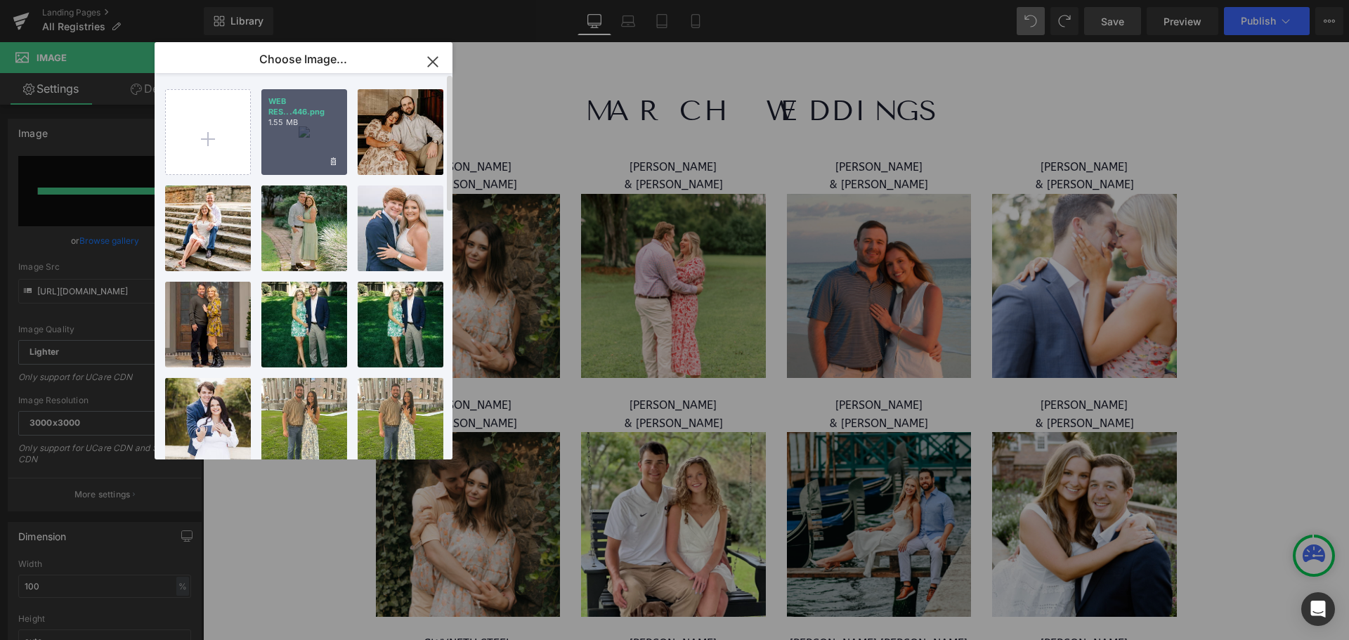
click at [318, 109] on p "WEB RES...446.png" at bounding box center [304, 106] width 72 height 21
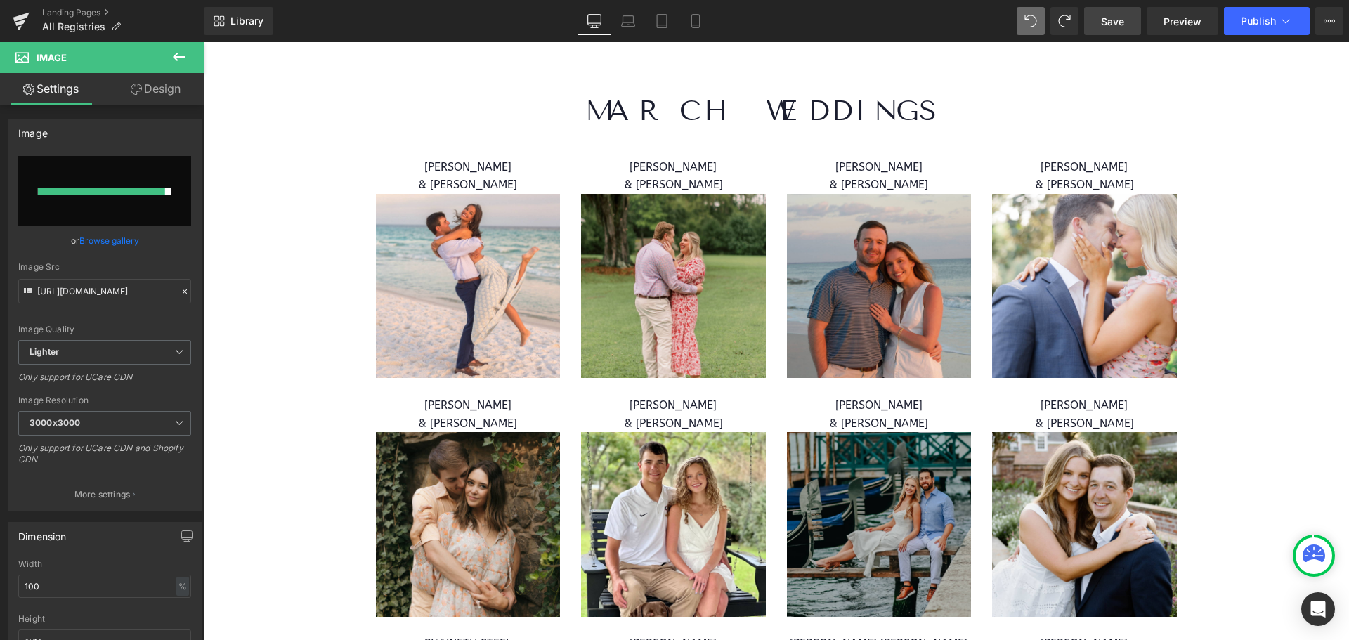
drag, startPoint x: 1120, startPoint y: 18, endPoint x: 905, endPoint y: 8, distance: 215.3
click at [1120, 18] on span "Save" at bounding box center [1112, 21] width 23 height 15
click at [24, 19] on icon at bounding box center [21, 21] width 17 height 35
